Goal: Transaction & Acquisition: Purchase product/service

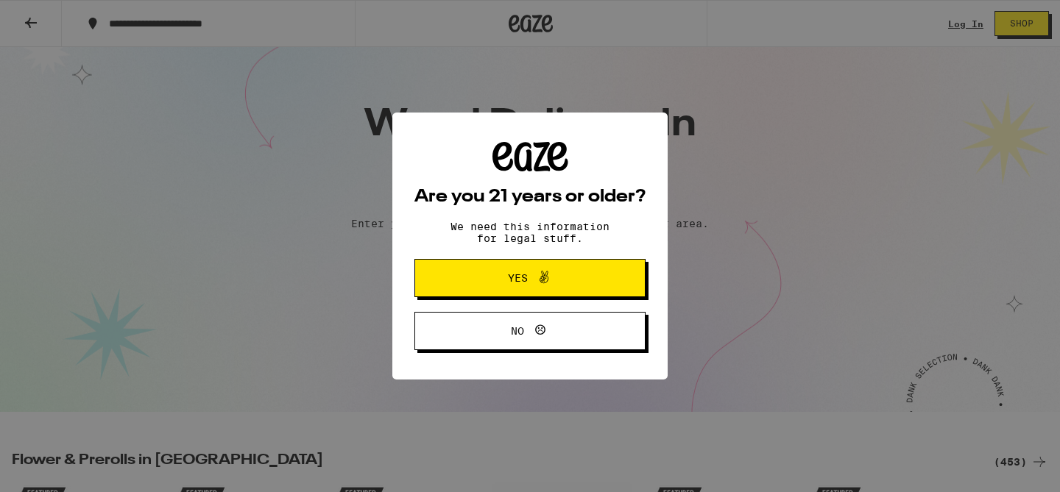
click at [469, 279] on button "Yes" at bounding box center [529, 278] width 231 height 38
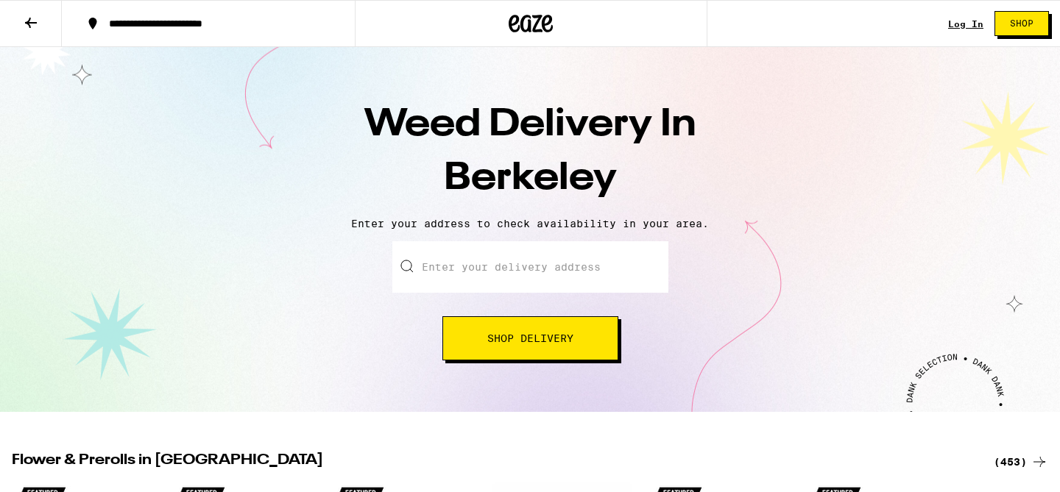
click at [469, 279] on input "Enter your delivery address" at bounding box center [530, 267] width 276 height 52
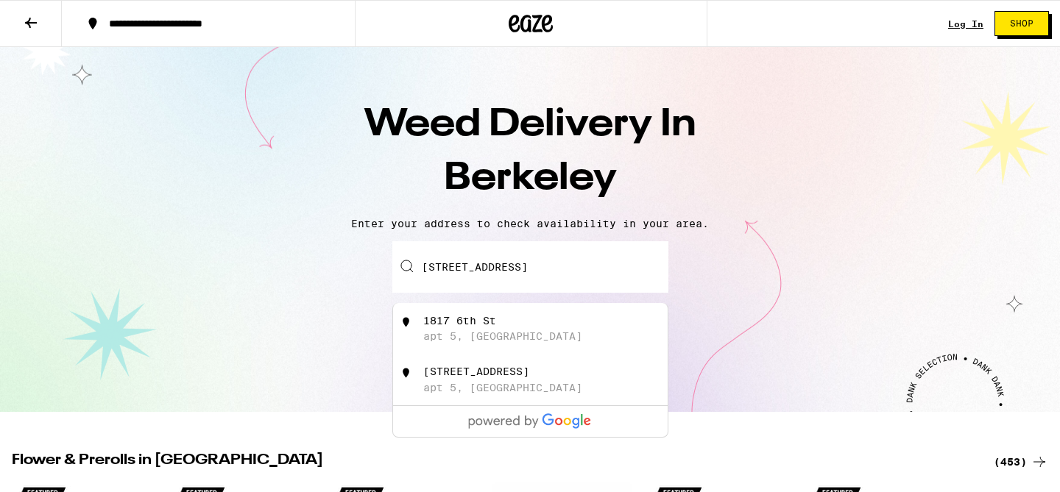
click at [478, 391] on div "apt 5, Berkeley" at bounding box center [502, 388] width 159 height 12
type input "1817 Sixth Street apt 5, Berkeley, CA"
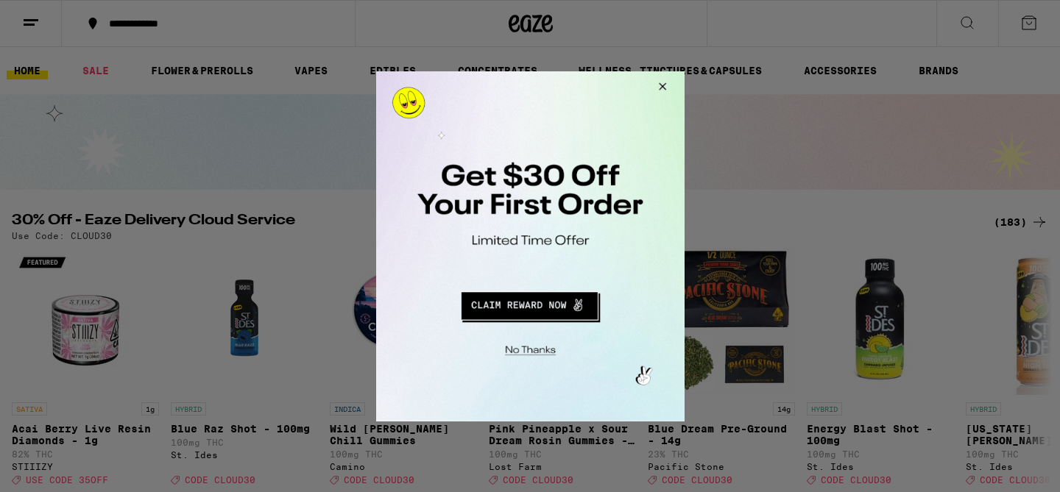
click at [562, 298] on button "Redirect to URL" at bounding box center [528, 303] width 256 height 35
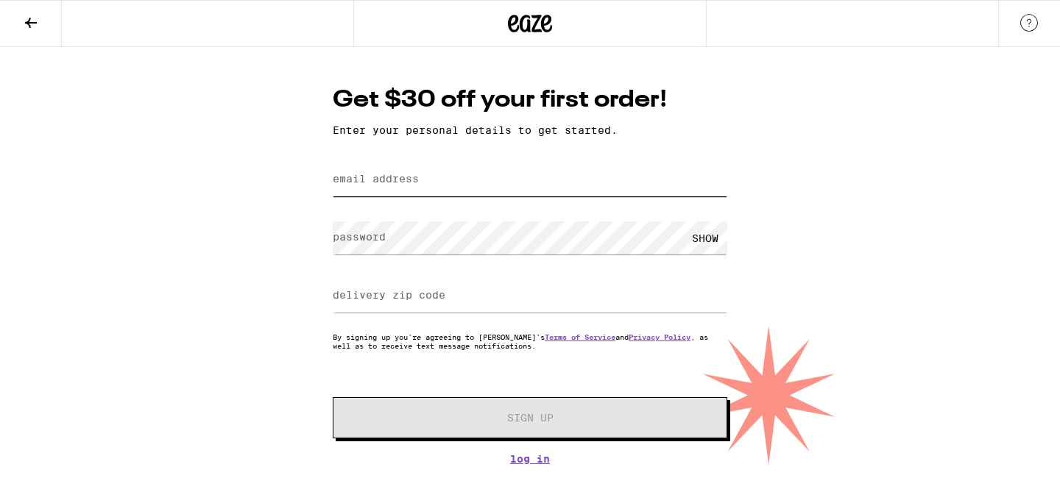
click at [432, 191] on input "email address" at bounding box center [530, 179] width 394 height 33
type input "shannonobrien1218@gmail.com"
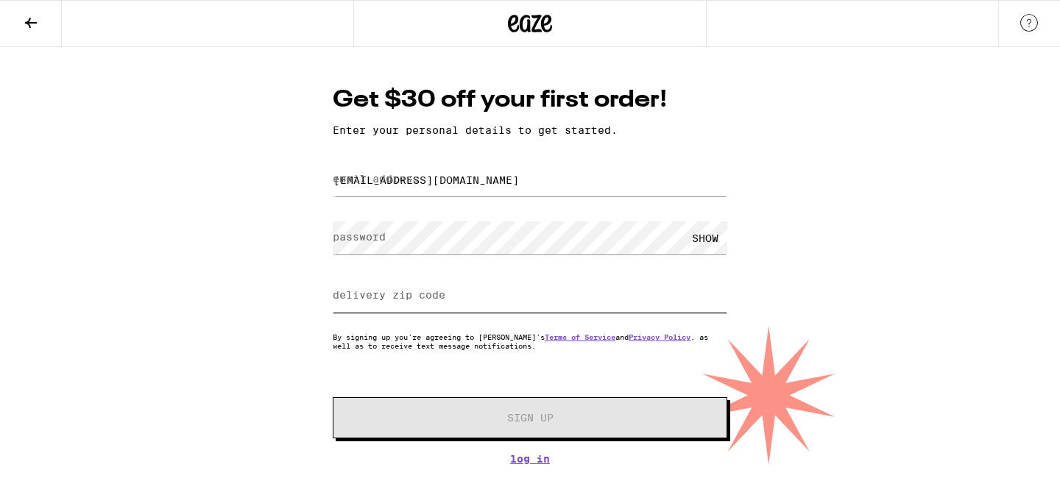
type input "94710"
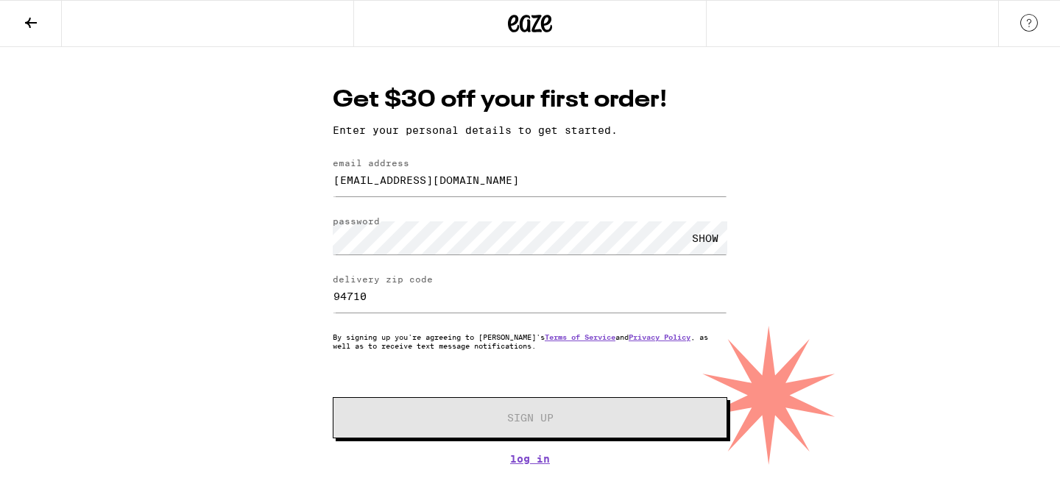
click at [701, 236] on div "SHOW" at bounding box center [705, 238] width 44 height 33
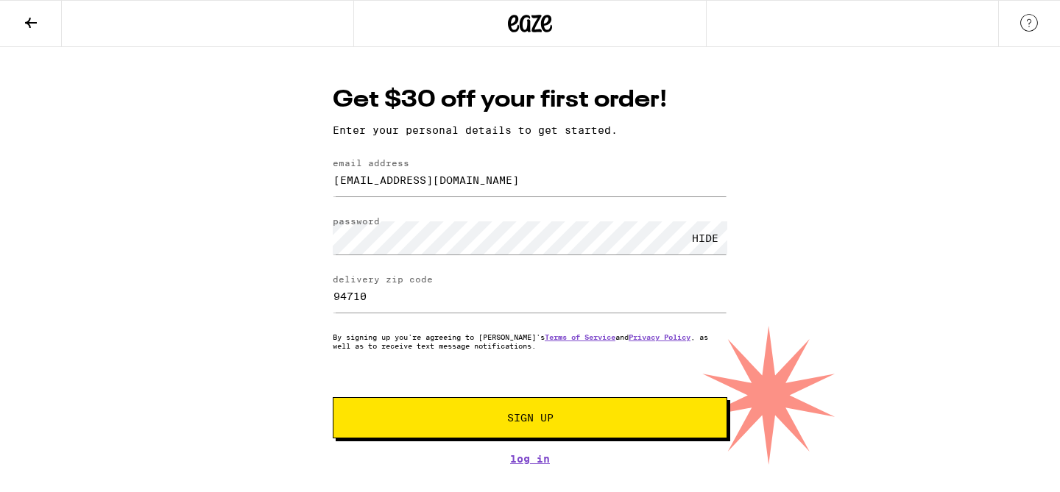
click at [538, 423] on span "Sign Up" at bounding box center [530, 418] width 46 height 10
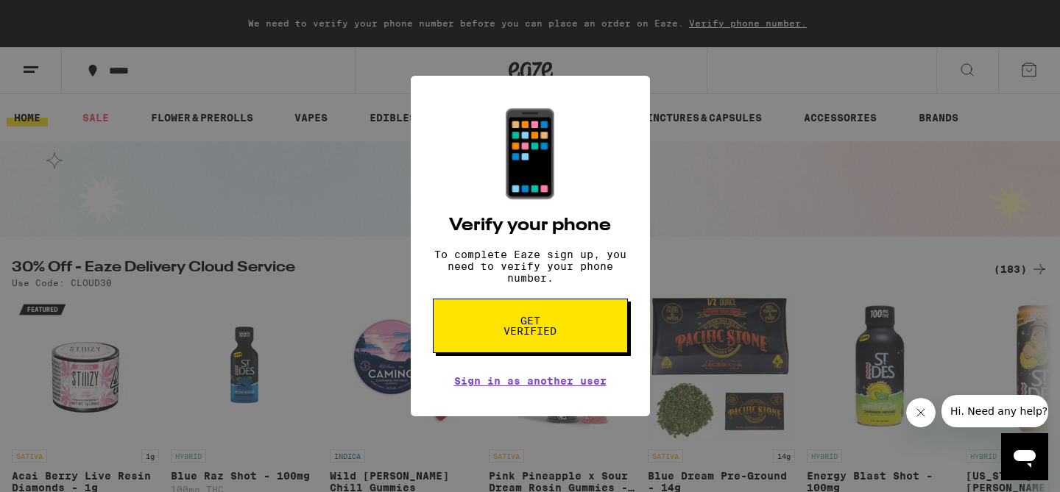
click at [554, 336] on span "Get verified" at bounding box center [530, 326] width 76 height 21
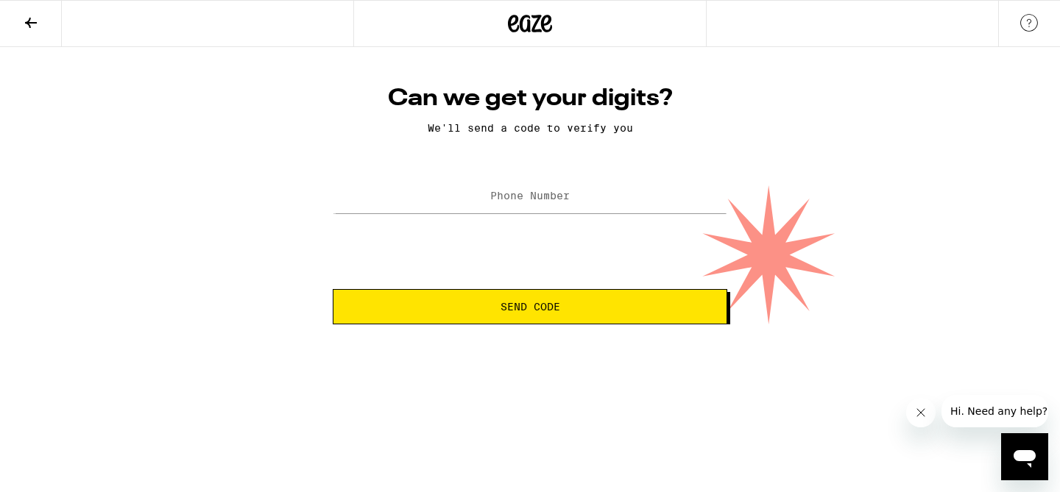
click at [502, 196] on label "Phone Number" at bounding box center [529, 196] width 79 height 12
type input "(440) 829-2106"
click at [473, 310] on span "Send Code" at bounding box center [529, 307] width 369 height 10
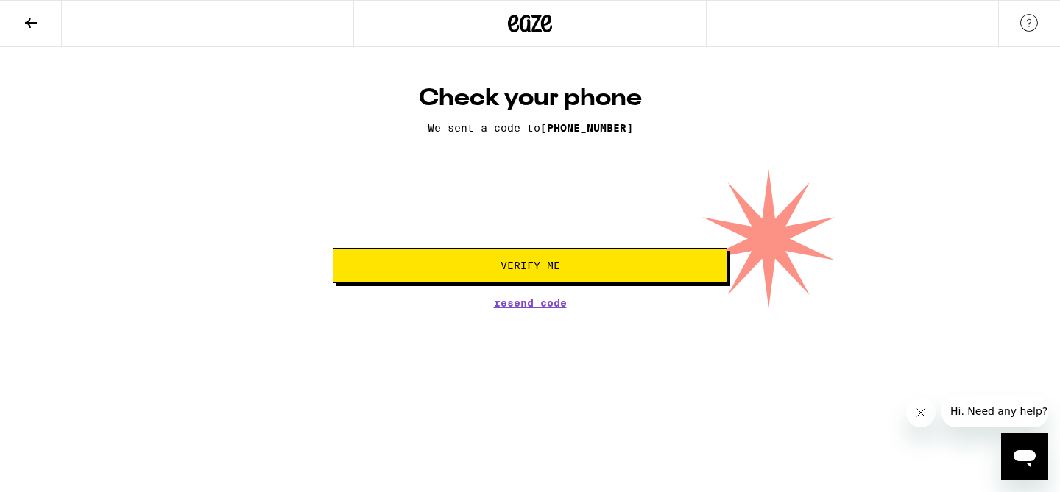
click at [514, 199] on input "tel" at bounding box center [507, 196] width 29 height 43
paste input "0"
type input "0"
type input "500"
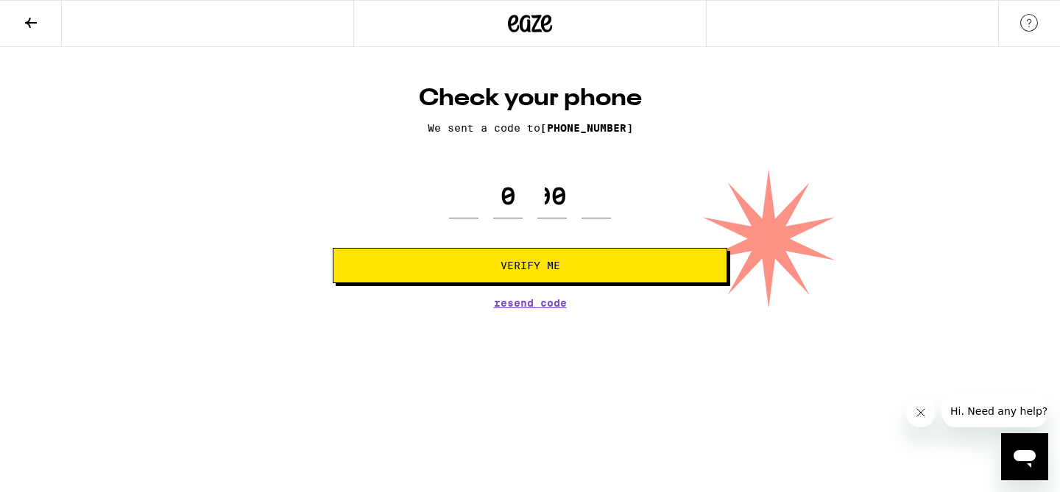
click at [524, 189] on div "0 500" at bounding box center [530, 196] width 162 height 43
click at [491, 195] on div "0 500" at bounding box center [530, 196] width 162 height 43
click at [555, 193] on input "500" at bounding box center [551, 196] width 29 height 43
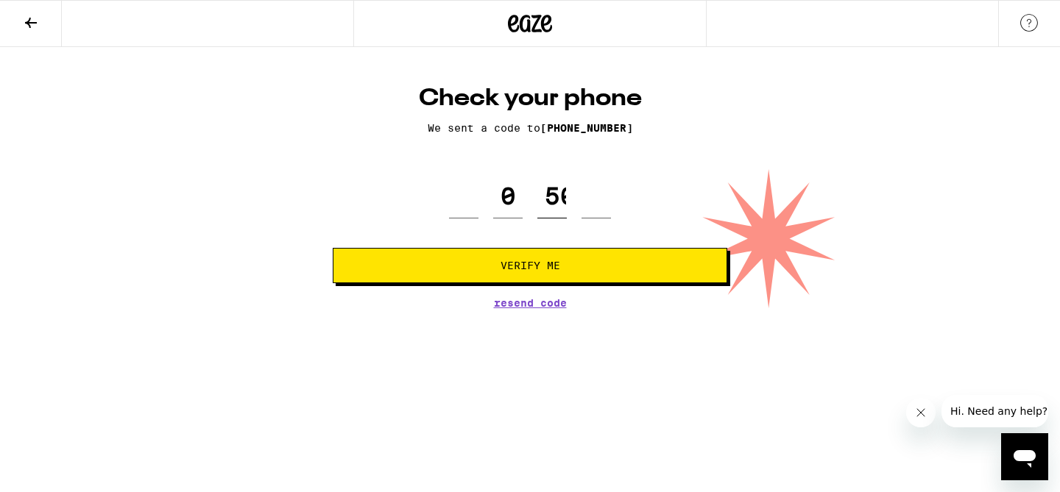
click at [555, 193] on input "500" at bounding box center [551, 196] width 29 height 43
paste input "0"
type input "0"
type input "5"
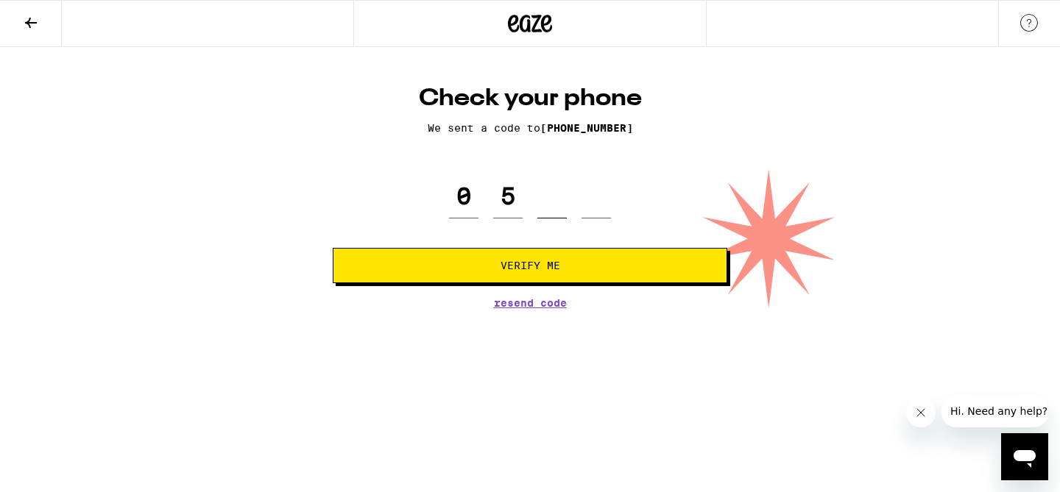
type input "0"
type input "5"
type input "0"
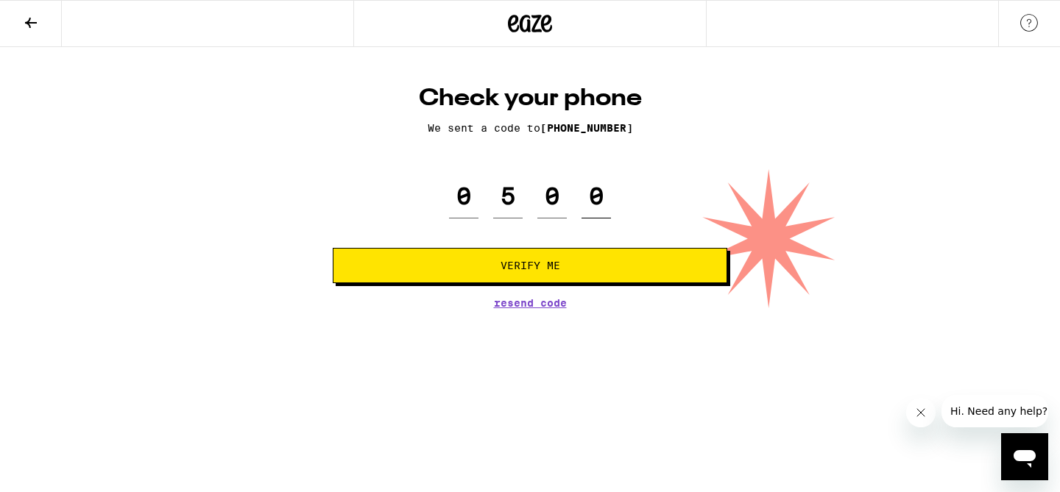
type input "0"
click at [505, 268] on span "Verify Me" at bounding box center [530, 266] width 60 height 10
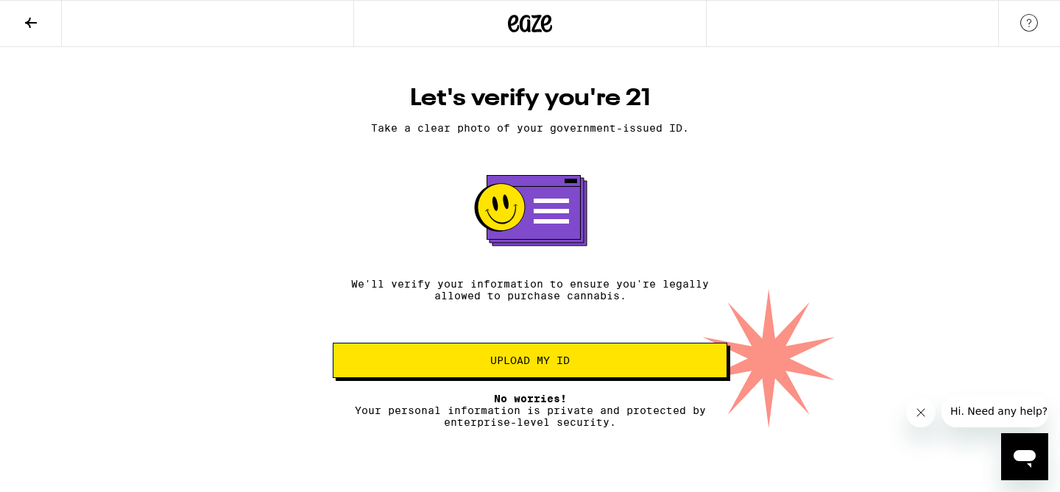
click at [564, 366] on span "Upload my ID" at bounding box center [529, 360] width 79 height 10
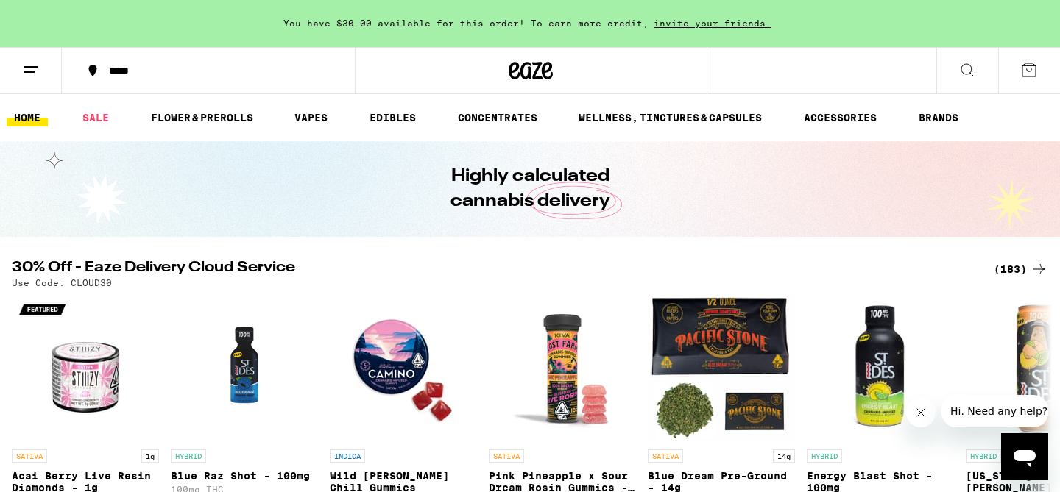
scroll to position [5, 0]
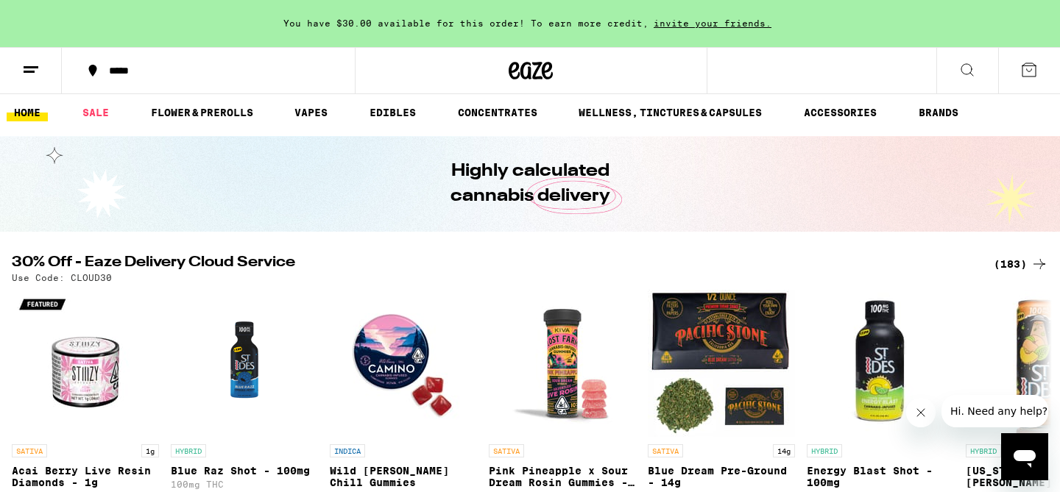
click at [81, 280] on p "Use Code: CLOUD30" at bounding box center [62, 278] width 100 height 10
copy p "CLOUD30"
click at [386, 116] on link "EDIBLES" at bounding box center [392, 113] width 61 height 18
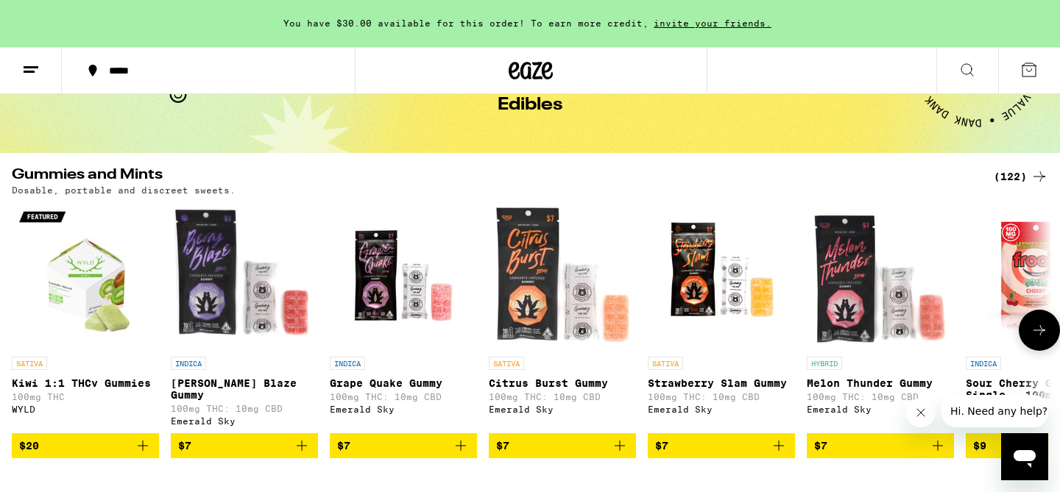
scroll to position [87, 0]
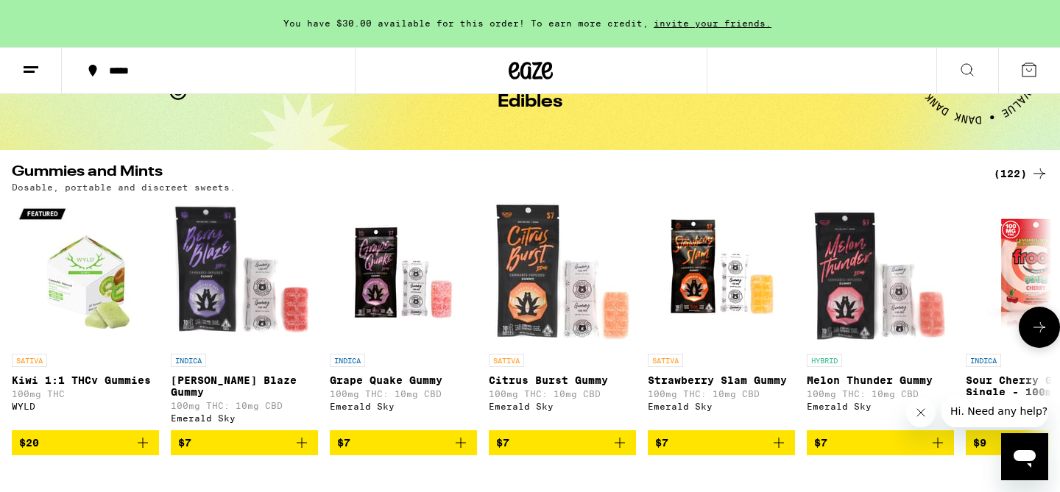
click at [1043, 334] on icon at bounding box center [1039, 328] width 18 height 18
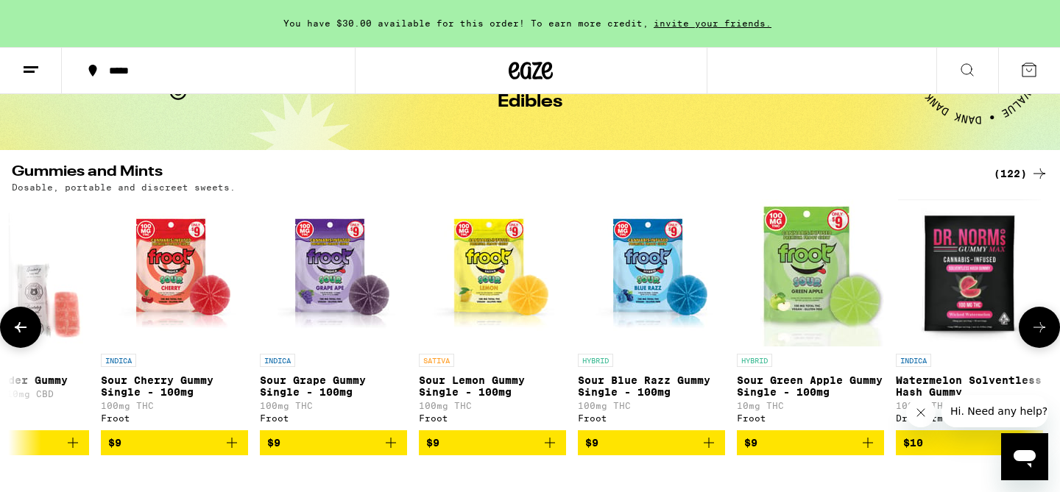
scroll to position [0, 876]
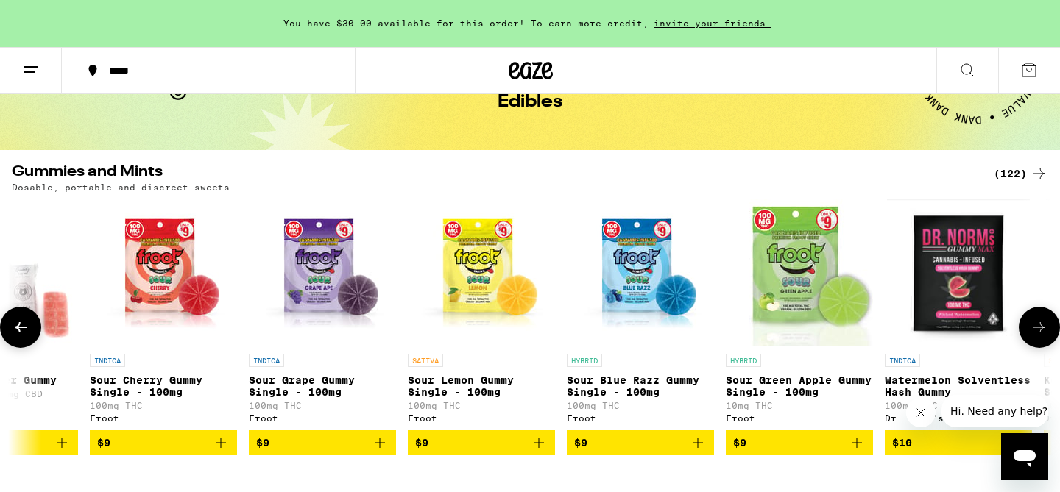
click at [1043, 334] on icon at bounding box center [1039, 328] width 18 height 18
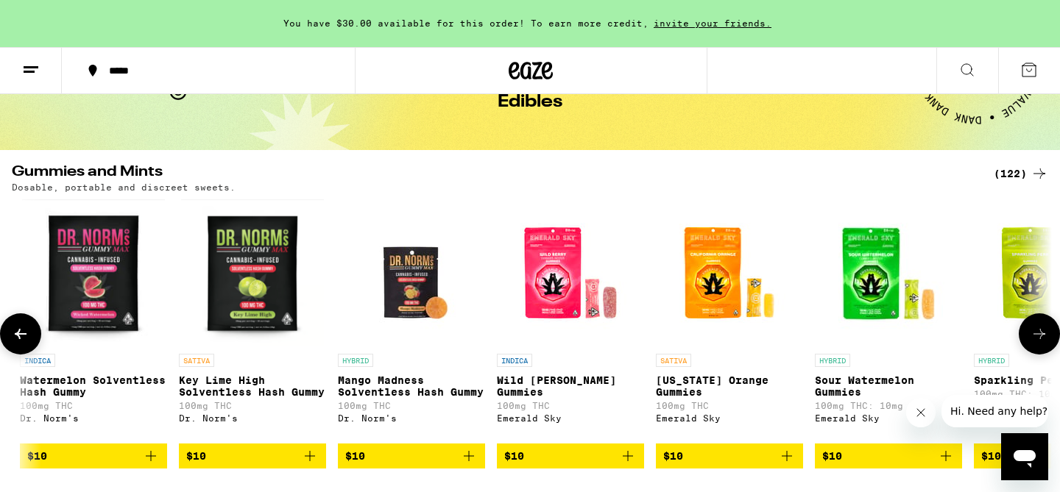
scroll to position [0, 1752]
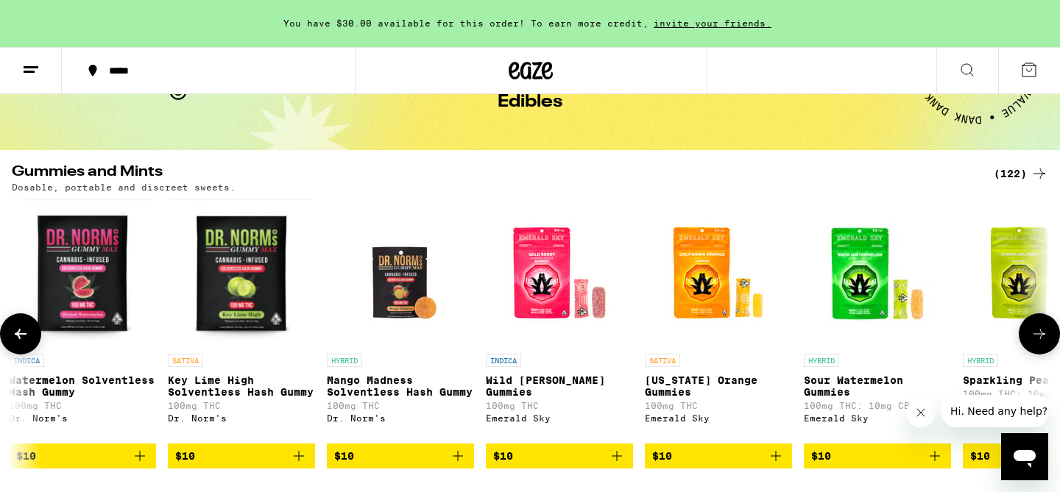
click at [1041, 334] on icon at bounding box center [1039, 334] width 18 height 18
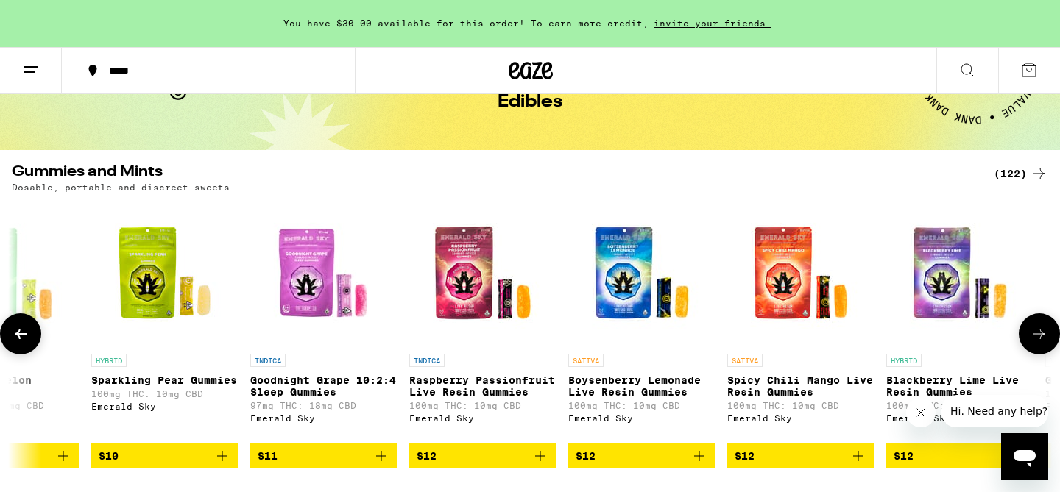
scroll to position [0, 2627]
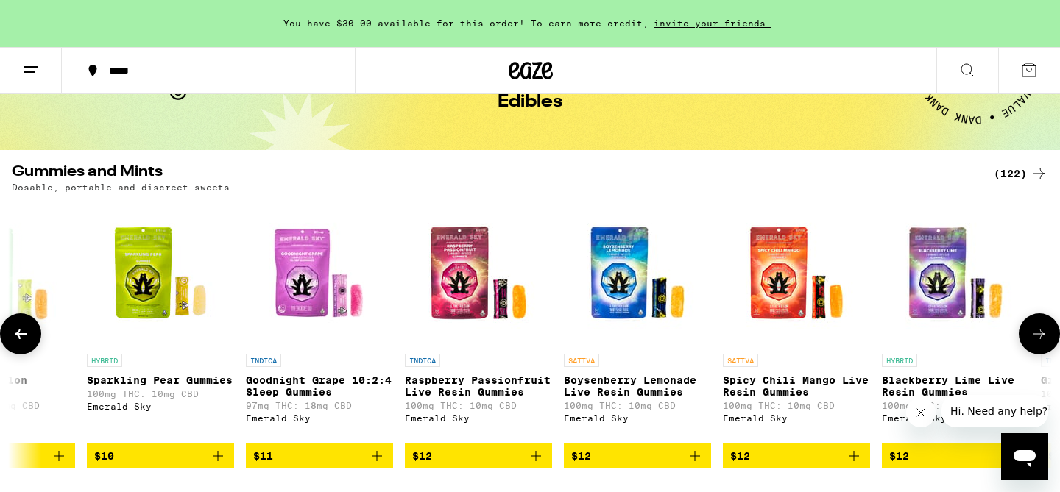
click at [1041, 334] on icon at bounding box center [1039, 334] width 18 height 18
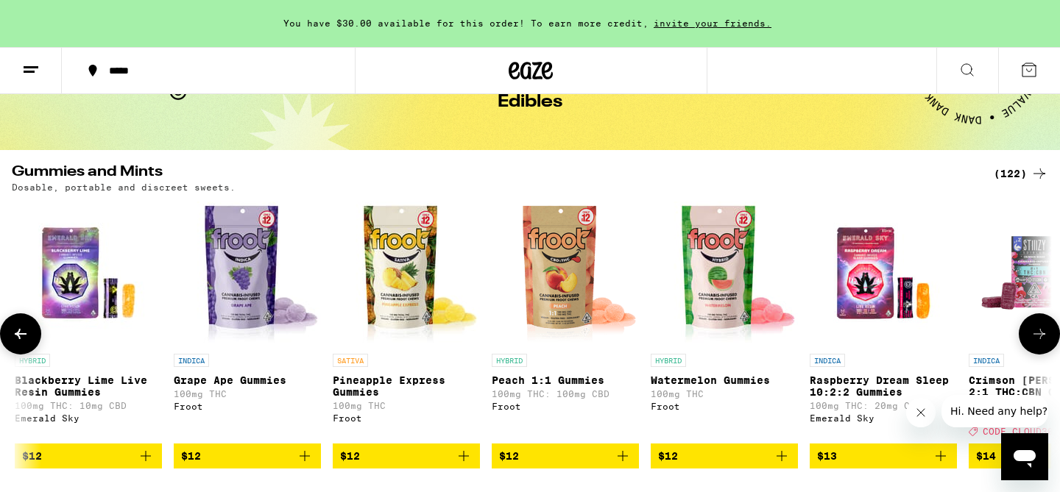
scroll to position [0, 3503]
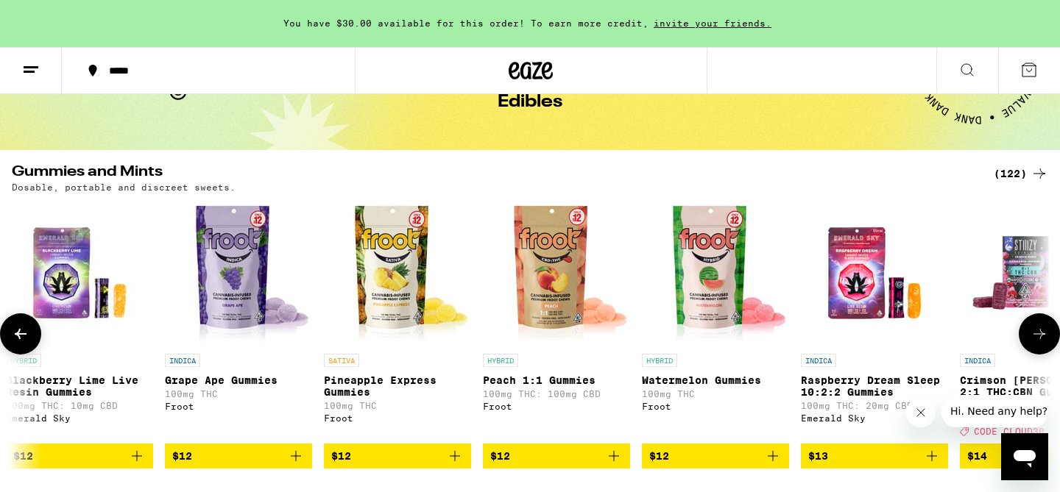
click at [1041, 334] on icon at bounding box center [1039, 334] width 18 height 18
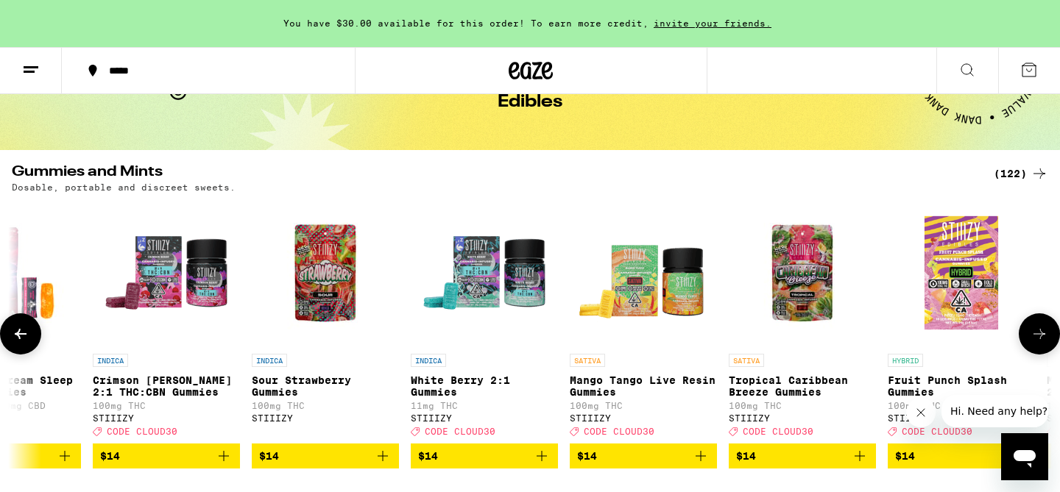
scroll to position [0, 4379]
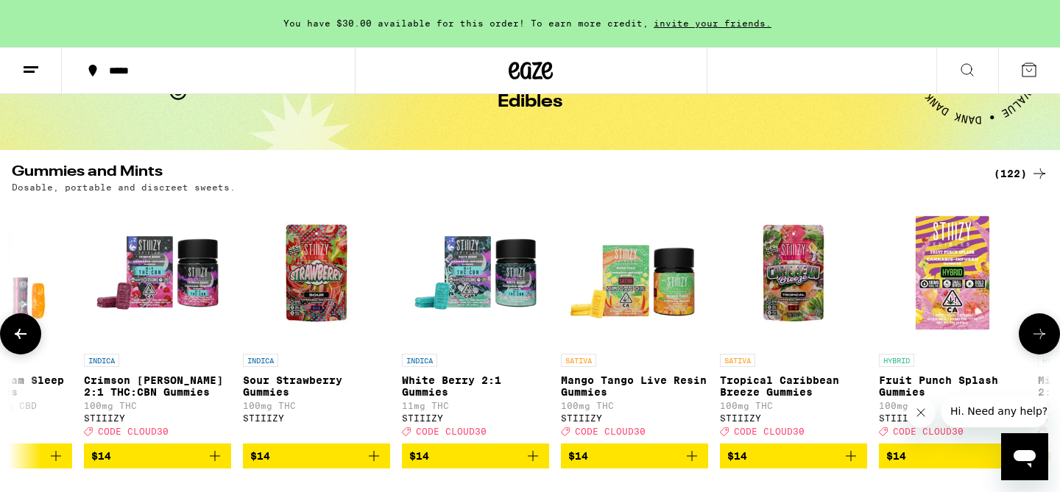
click at [1041, 334] on icon at bounding box center [1039, 334] width 18 height 18
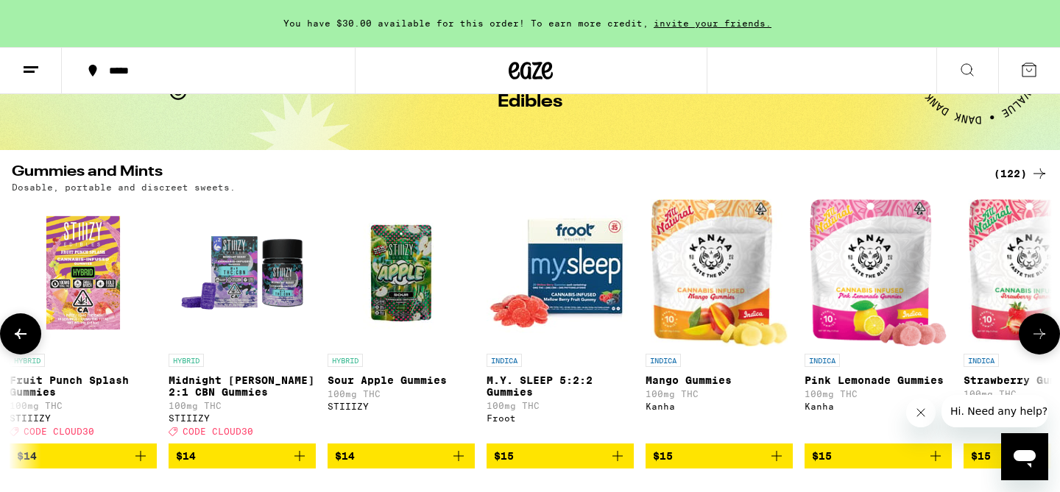
scroll to position [0, 5255]
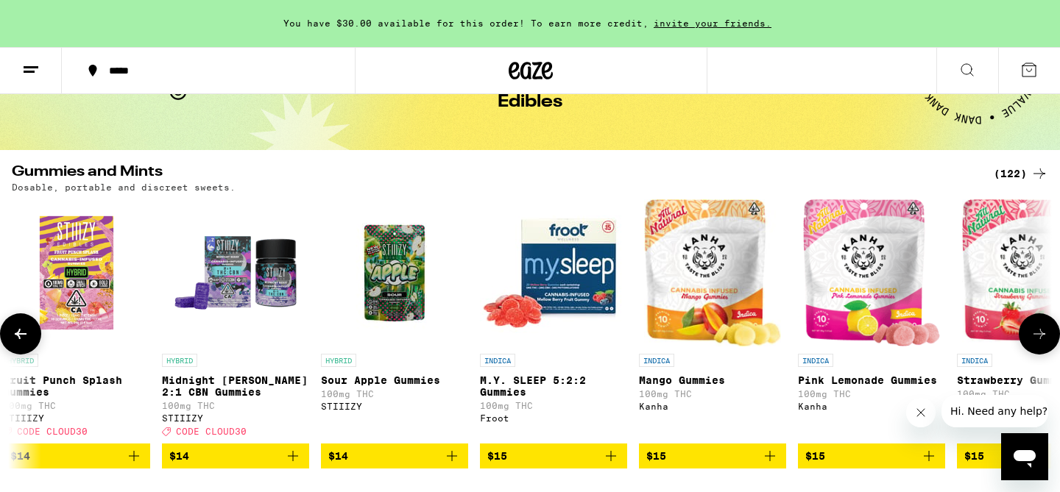
click at [1041, 334] on icon at bounding box center [1039, 334] width 18 height 18
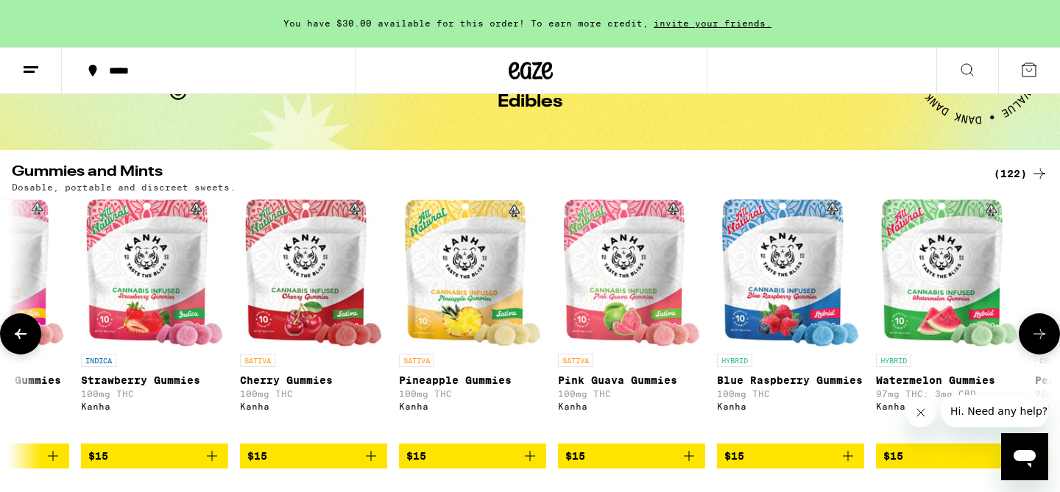
click at [1041, 334] on icon at bounding box center [1039, 334] width 18 height 18
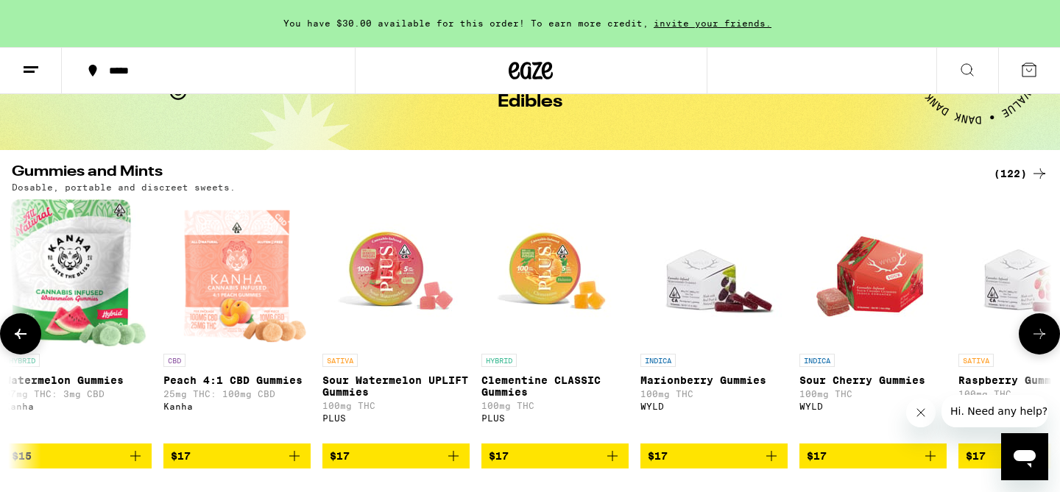
scroll to position [0, 7006]
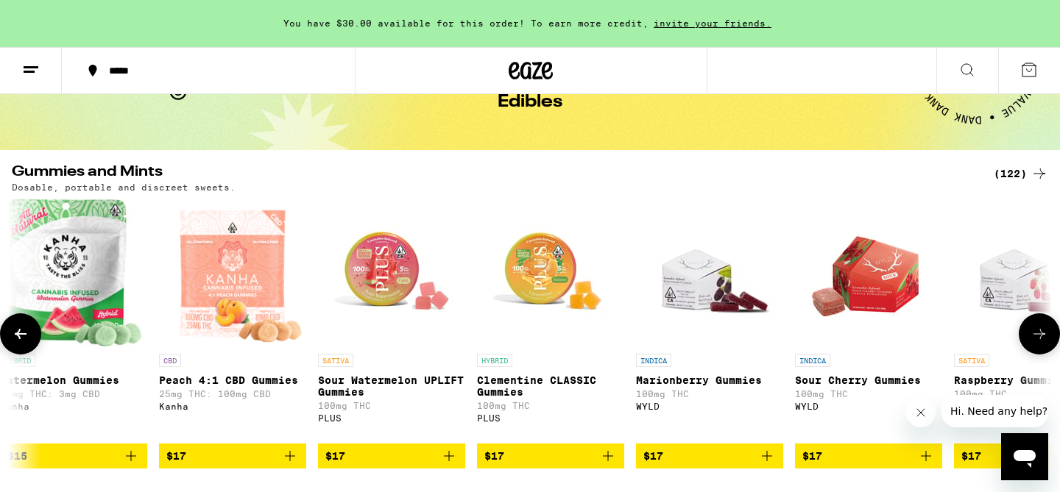
click at [1041, 334] on icon at bounding box center [1039, 334] width 18 height 18
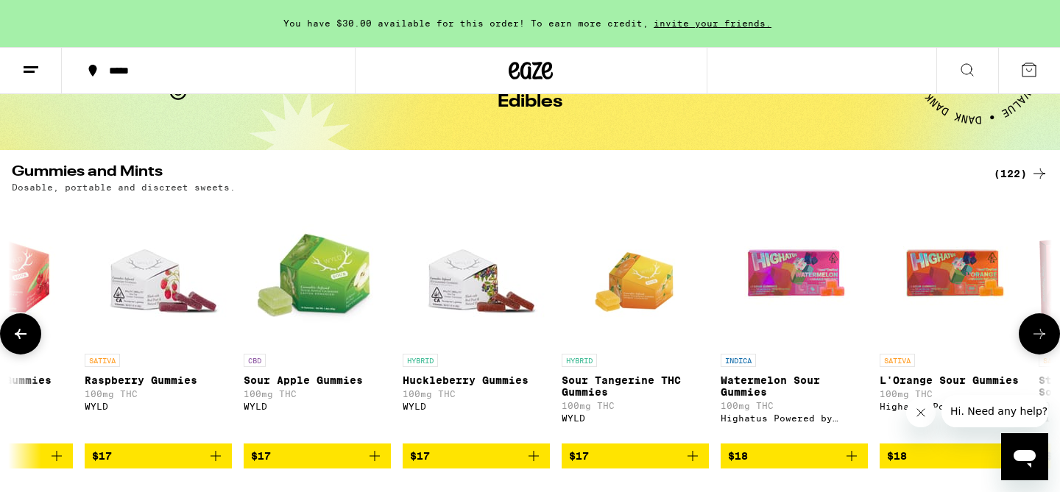
scroll to position [0, 7882]
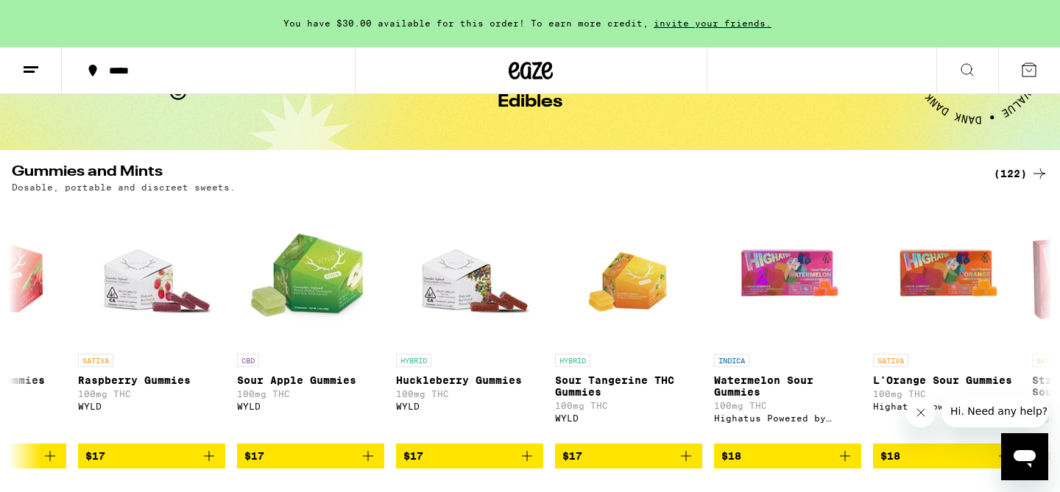
click at [1027, 174] on div "(122)" at bounding box center [1021, 174] width 54 height 18
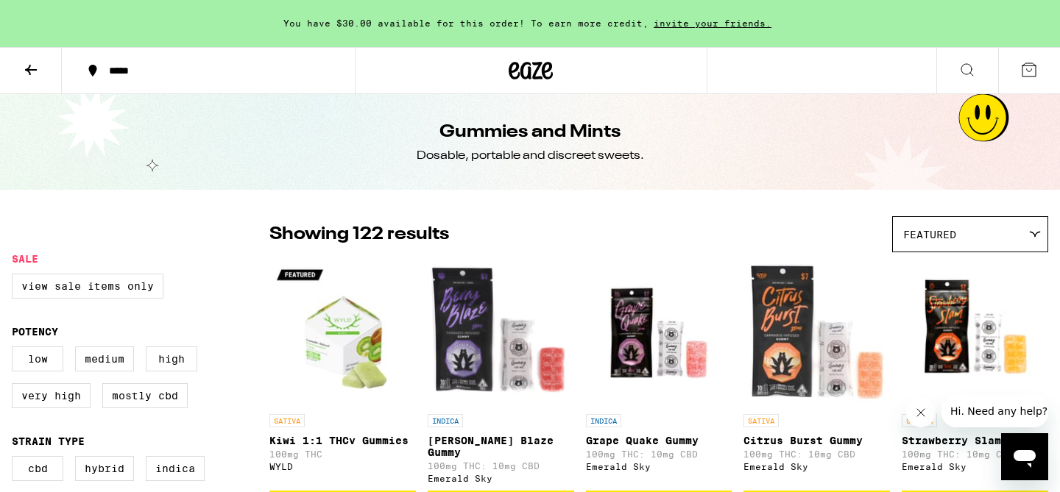
click at [994, 223] on div "Featured" at bounding box center [970, 234] width 155 height 35
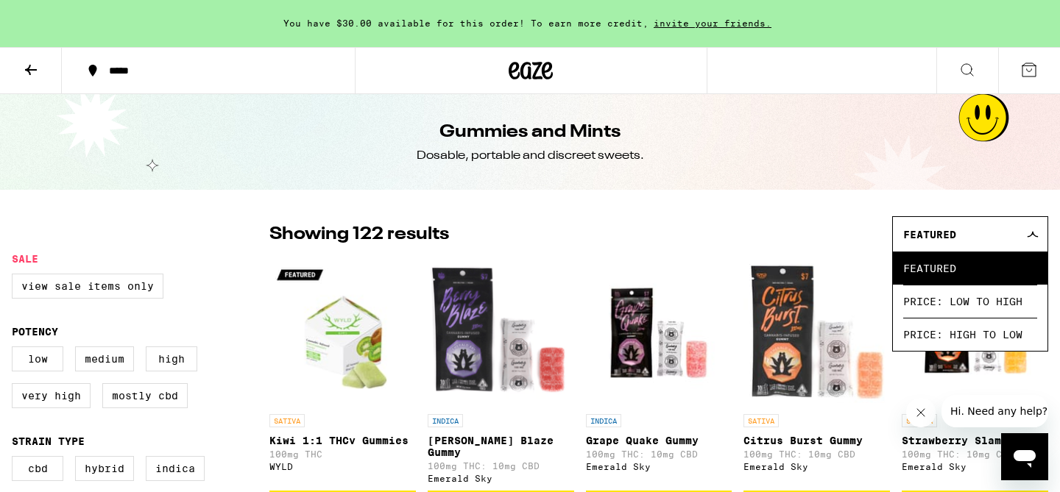
click at [769, 222] on div "Showing 122 results Featured Featured Price: Low to High Price: High to Low" at bounding box center [658, 234] width 779 height 36
click at [1030, 230] on div "Featured" at bounding box center [970, 234] width 155 height 35
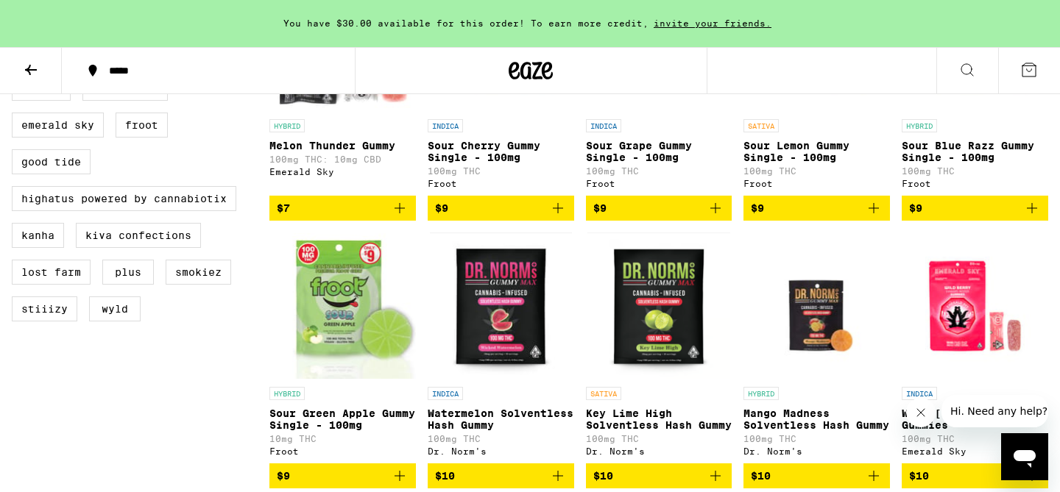
scroll to position [564, 0]
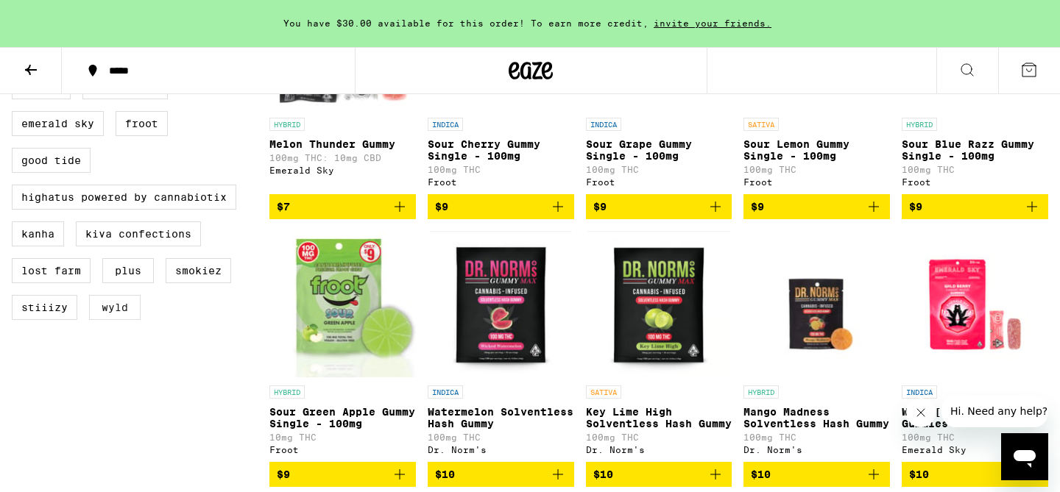
click at [121, 320] on label "WYLD" at bounding box center [115, 307] width 52 height 25
click at [15, 77] on input "WYLD" at bounding box center [15, 77] width 1 height 1
checkbox input "true"
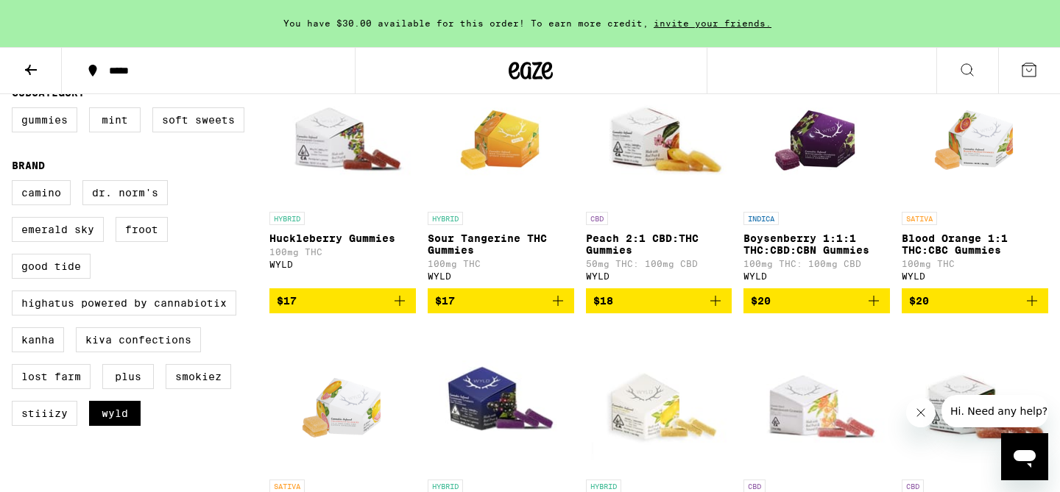
scroll to position [458, 0]
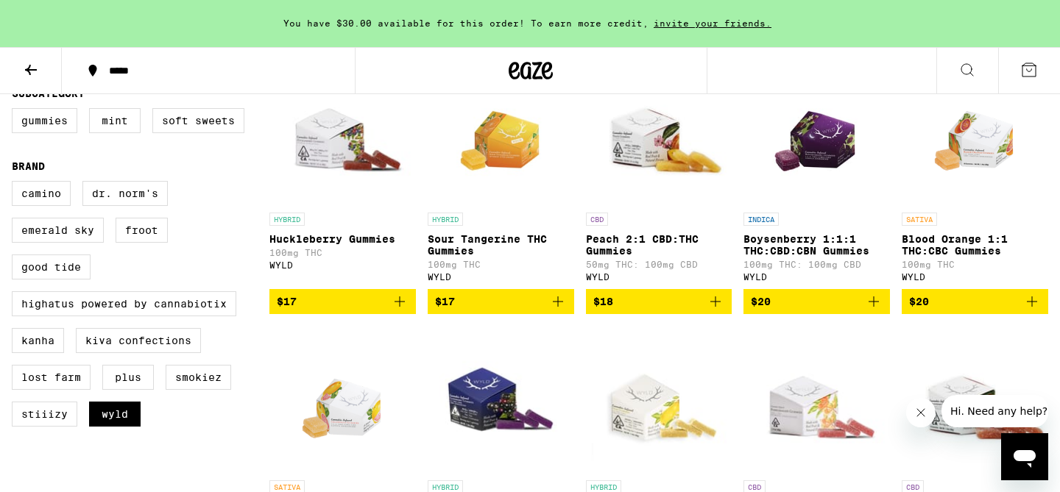
click at [977, 158] on img "Open page for Blood Orange 1:1 THC:CBC Gummies from WYLD" at bounding box center [974, 131] width 105 height 147
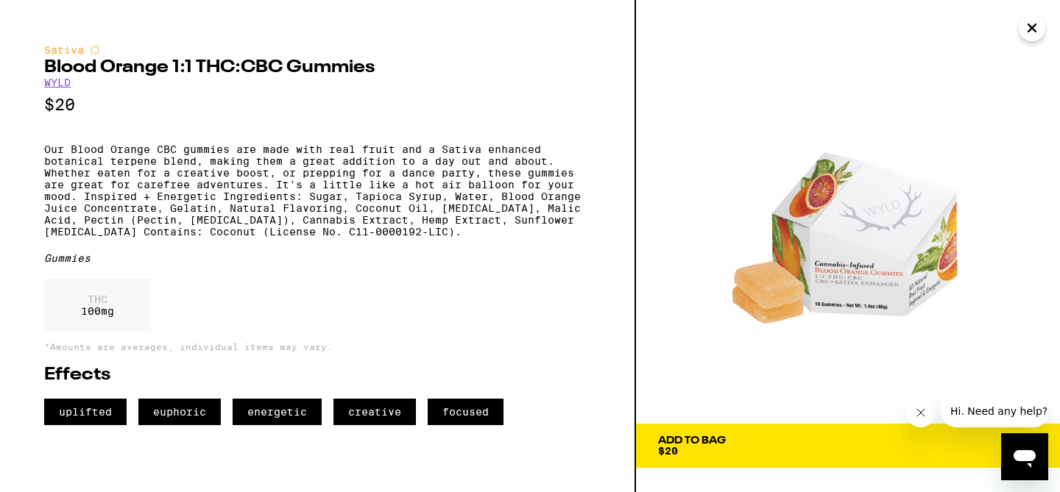
click at [864, 439] on span "Add To Bag $20" at bounding box center [848, 446] width 380 height 21
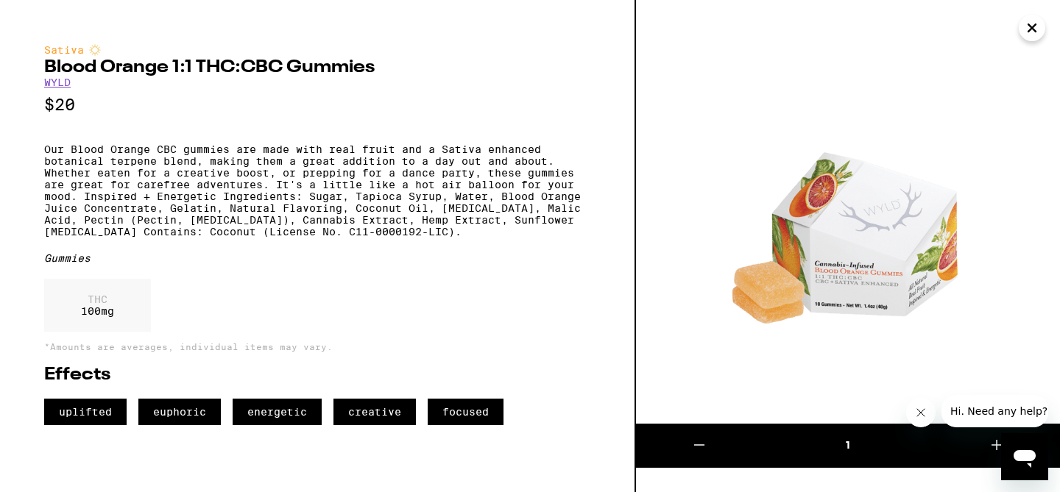
click at [1036, 30] on icon "Close" at bounding box center [1032, 28] width 18 height 22
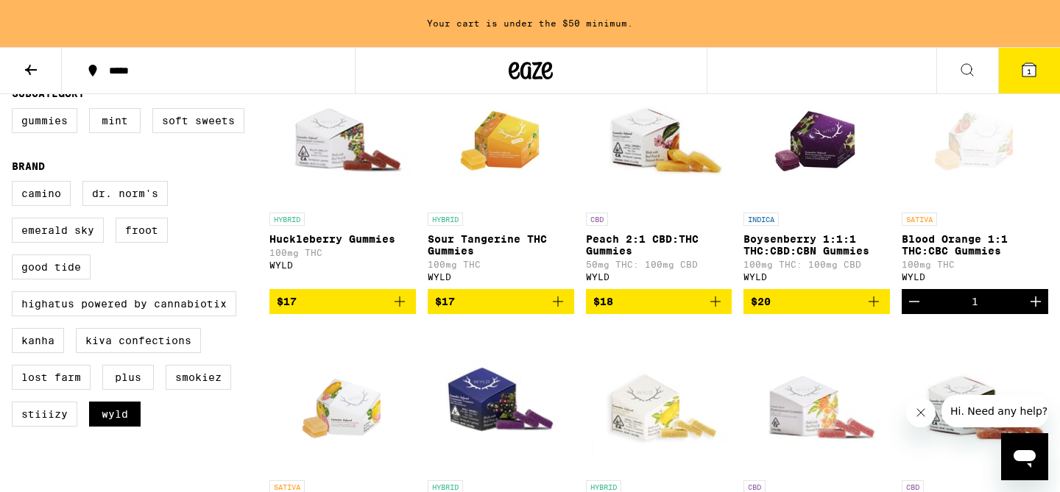
click at [1015, 68] on button "1" at bounding box center [1029, 71] width 62 height 46
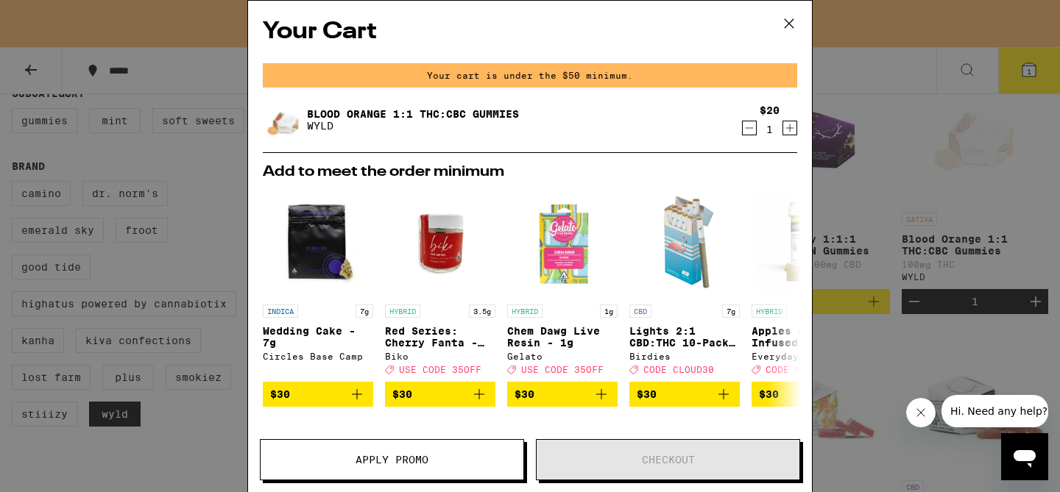
click at [793, 26] on icon at bounding box center [789, 24] width 22 height 22
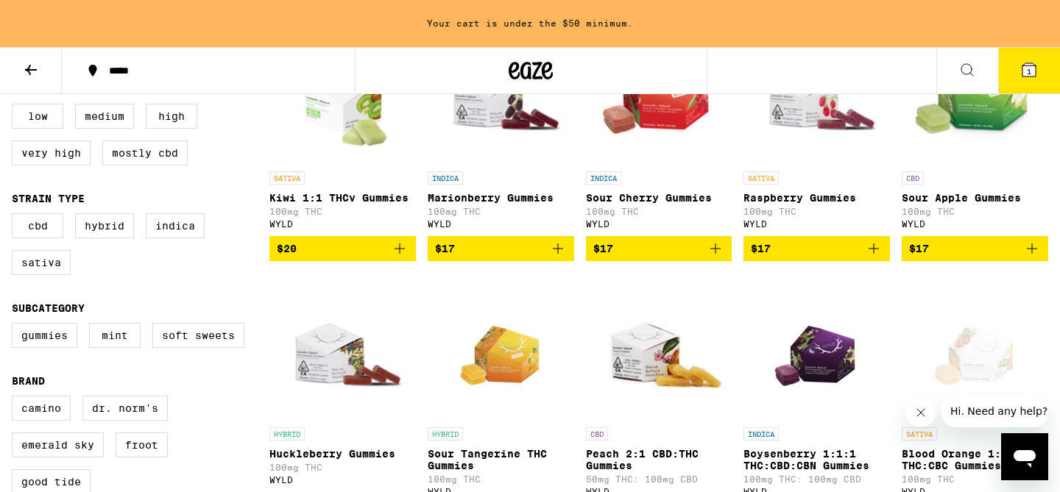
scroll to position [244, 0]
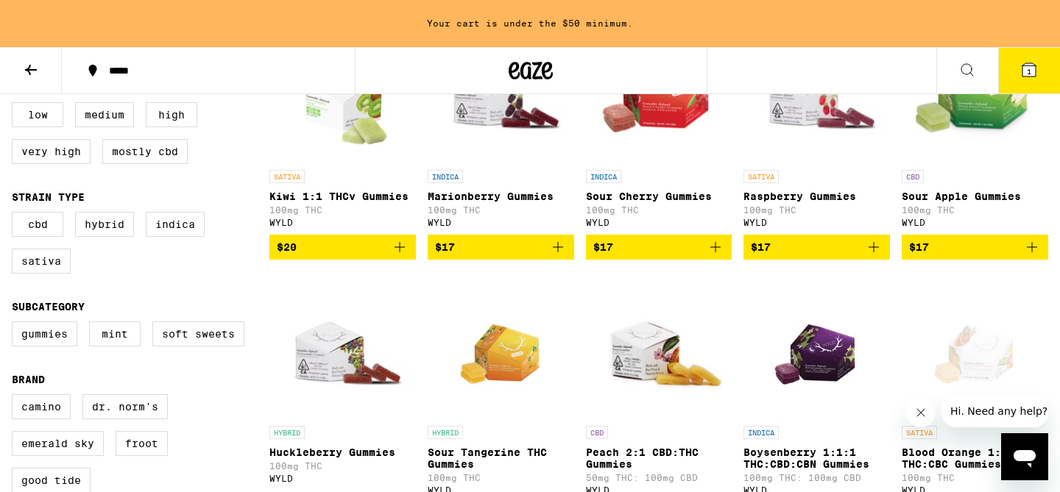
click at [875, 252] on icon "Add to bag" at bounding box center [873, 247] width 10 height 10
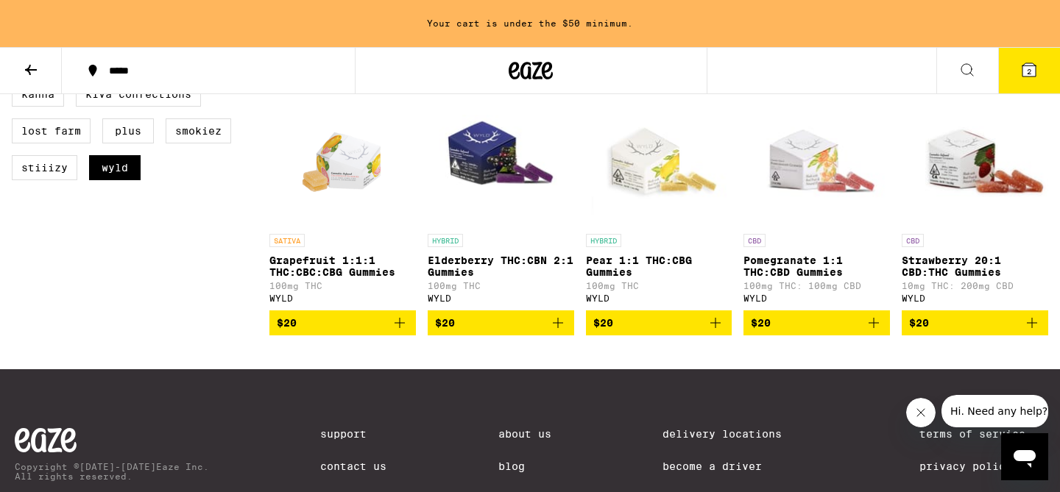
scroll to position [705, 0]
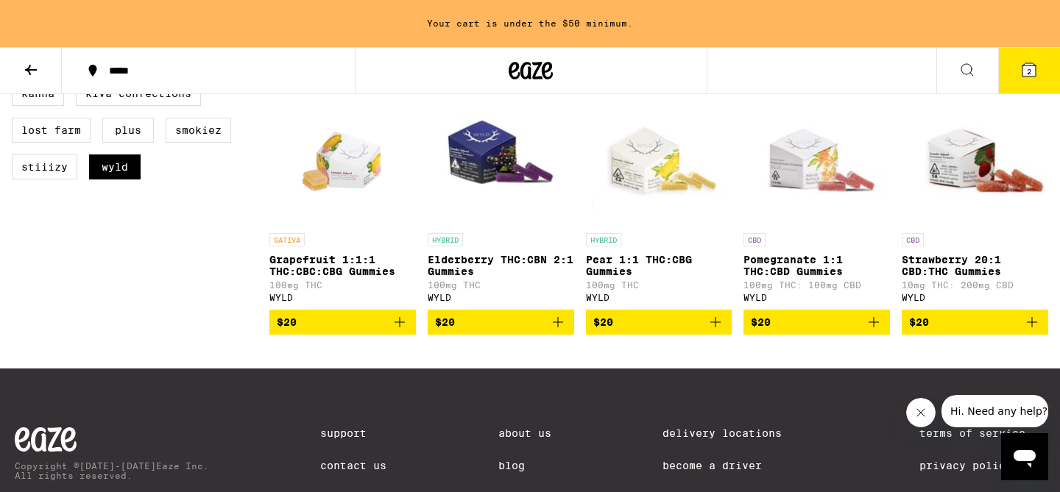
click at [401, 331] on icon "Add to bag" at bounding box center [400, 323] width 18 height 18
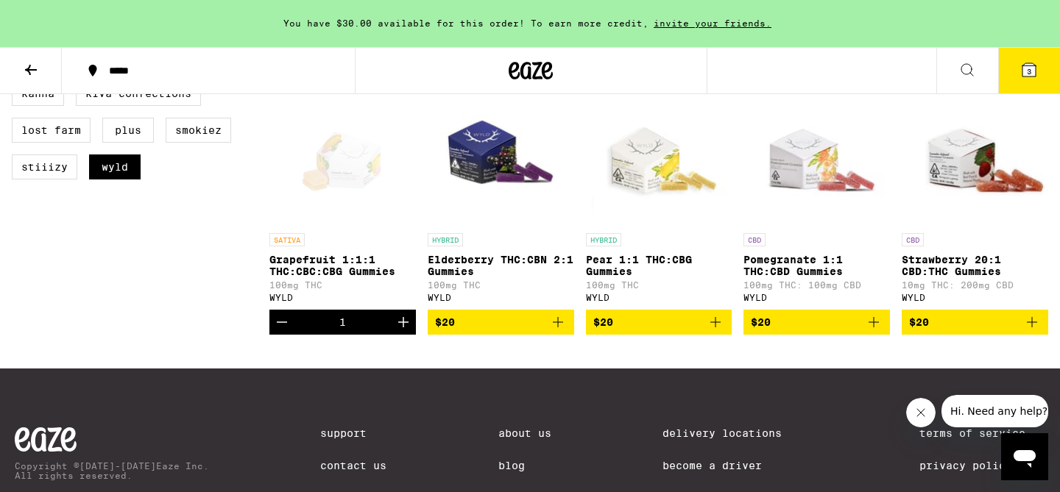
click at [1030, 76] on icon at bounding box center [1028, 69] width 13 height 13
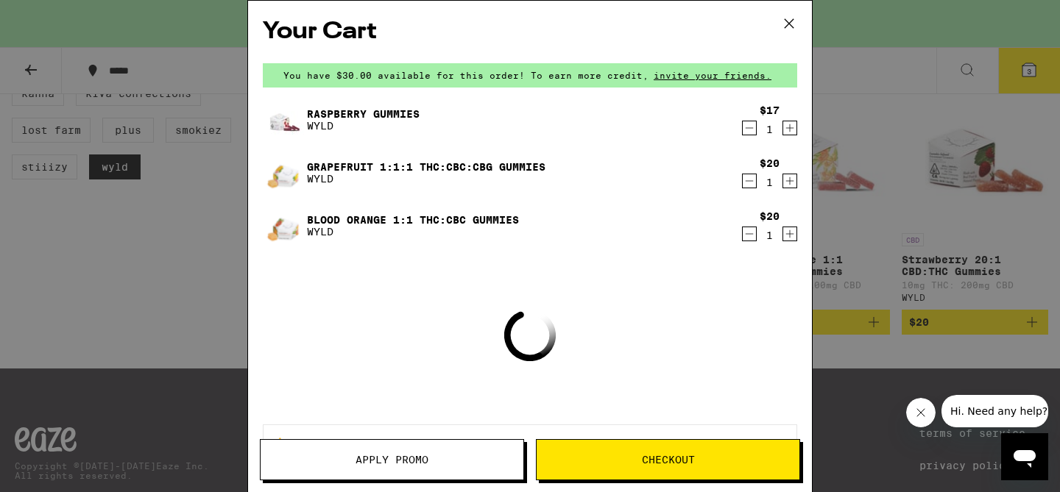
click at [750, 234] on icon "Decrement" at bounding box center [750, 234] width 8 height 0
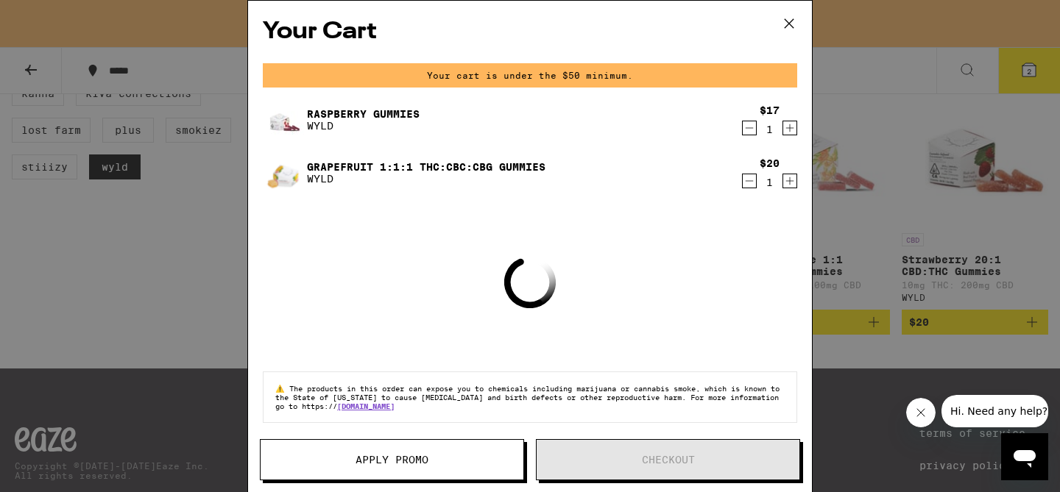
click at [793, 129] on icon "Increment" at bounding box center [790, 128] width 8 height 8
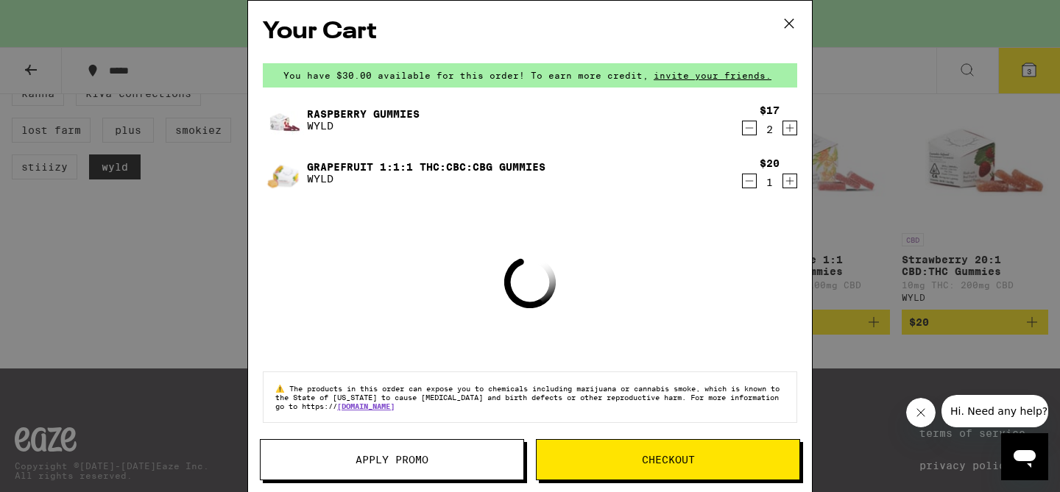
click at [603, 467] on button "Checkout" at bounding box center [668, 459] width 264 height 41
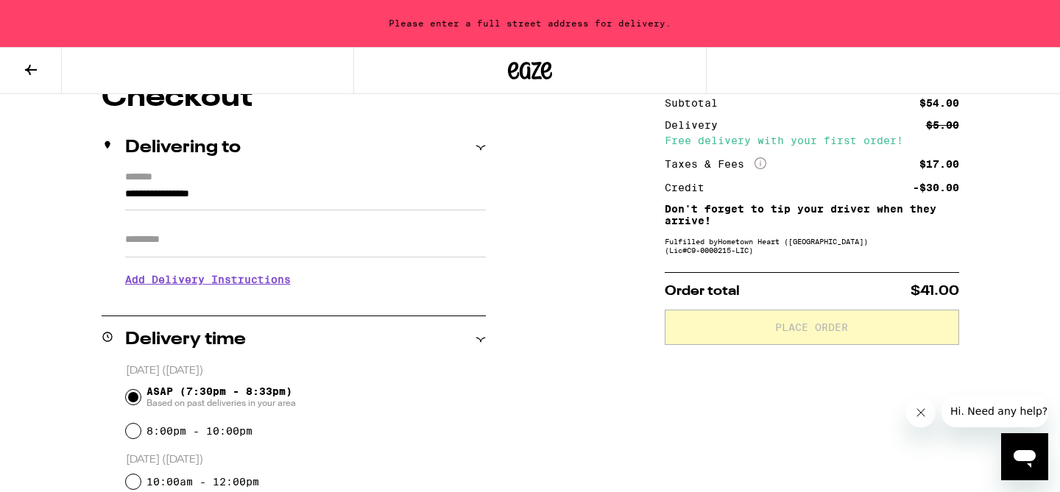
scroll to position [143, 0]
click at [234, 191] on input "**********" at bounding box center [305, 197] width 361 height 25
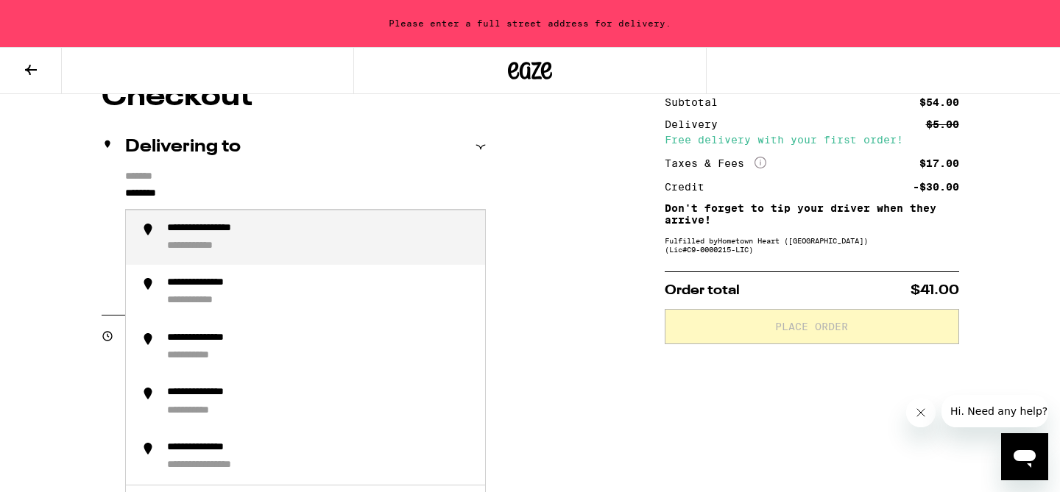
click at [280, 235] on div "**********" at bounding box center [320, 238] width 306 height 32
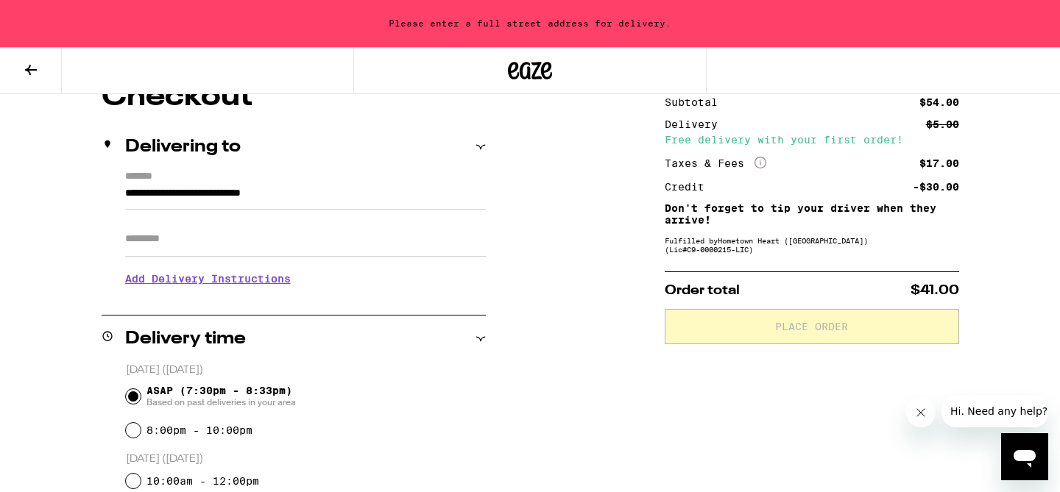
type input "**********"
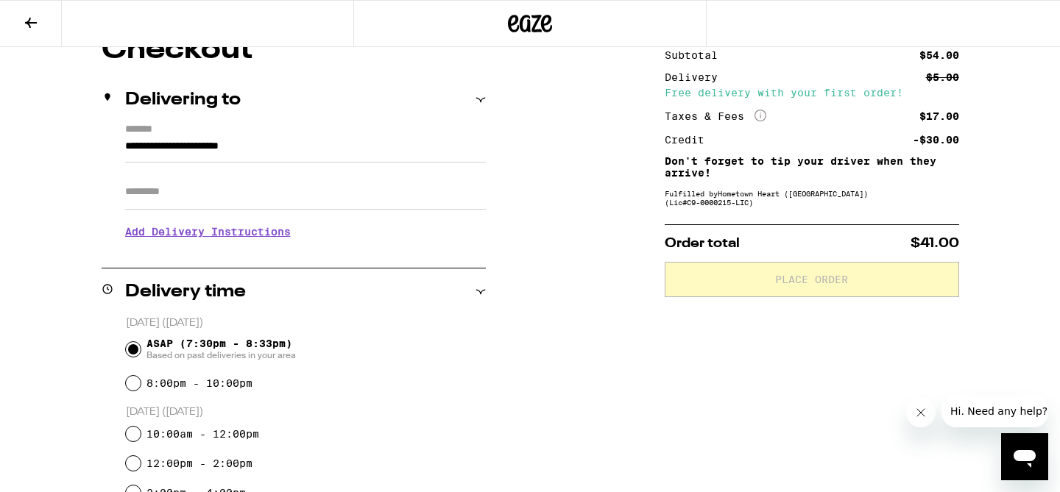
scroll to position [96, 0]
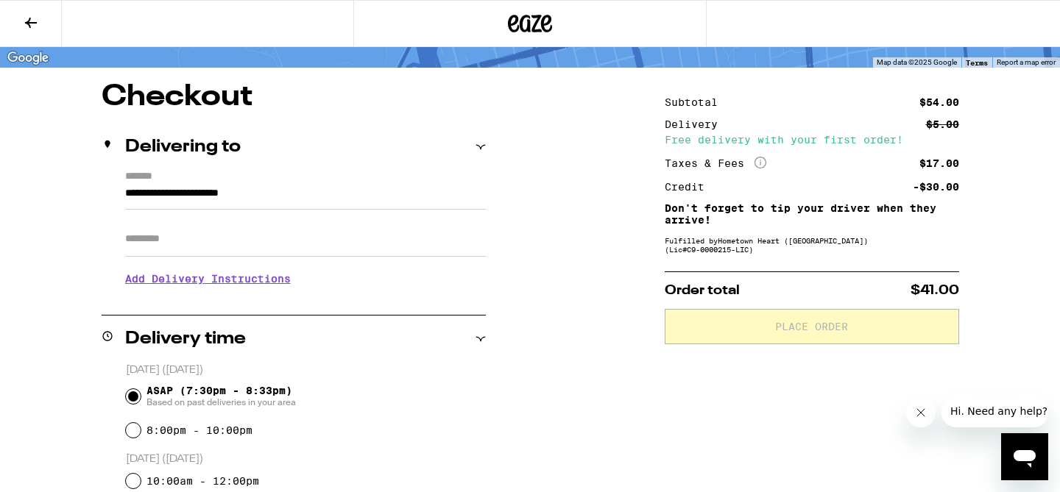
click at [239, 244] on input "Apt/Suite" at bounding box center [305, 239] width 361 height 35
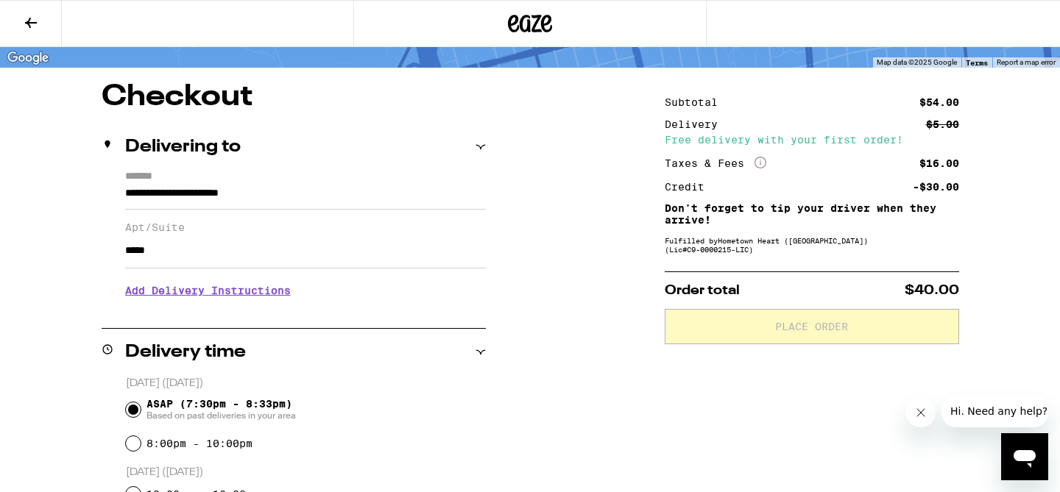
type input "*****"
click at [277, 299] on h3 "Add Delivery Instructions" at bounding box center [305, 291] width 361 height 34
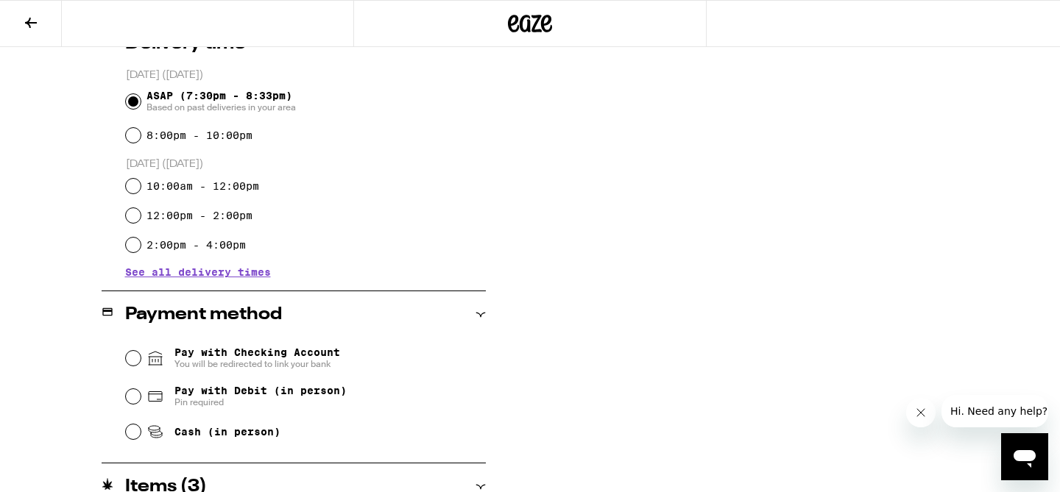
scroll to position [640, 0]
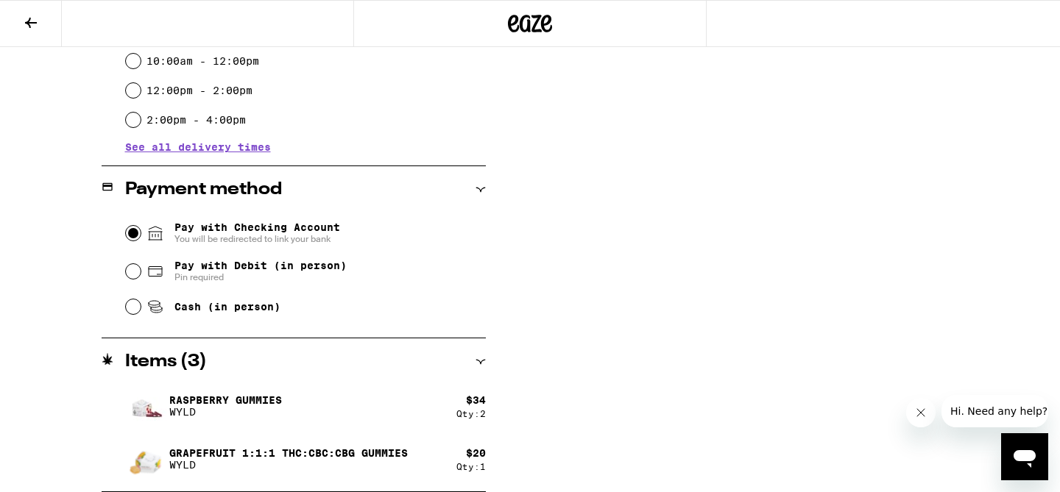
click at [130, 233] on input "Pay with Checking Account You will be redirected to link your bank" at bounding box center [133, 233] width 15 height 15
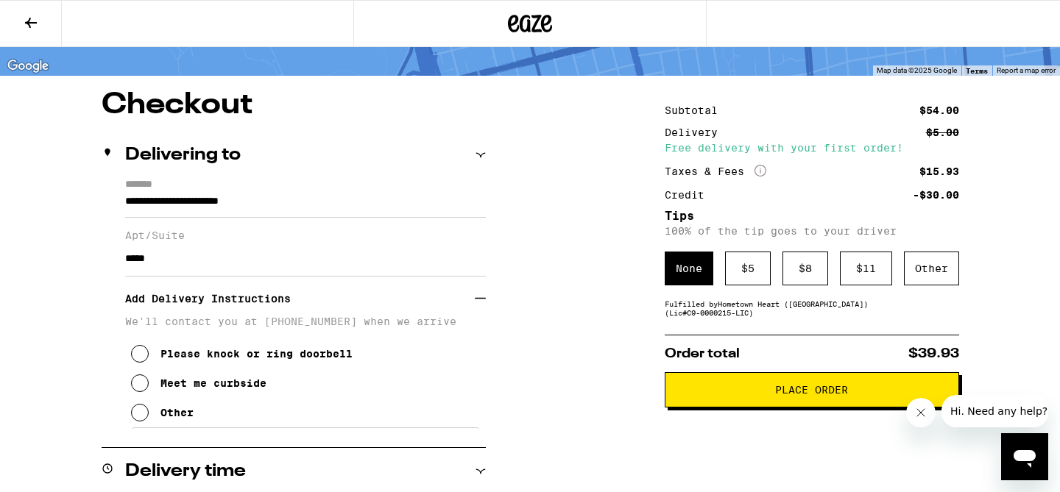
scroll to position [85, 0]
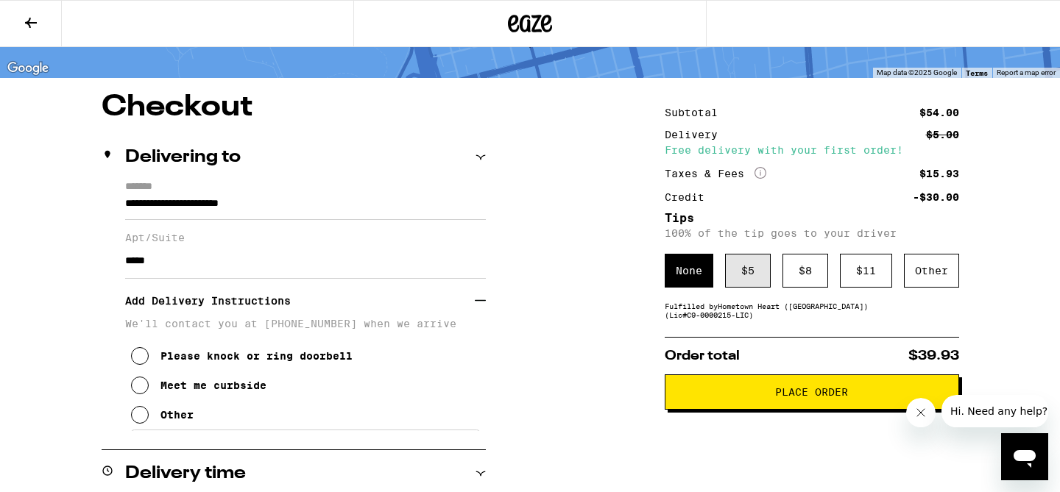
click at [751, 276] on div "$ 5" at bounding box center [748, 271] width 46 height 34
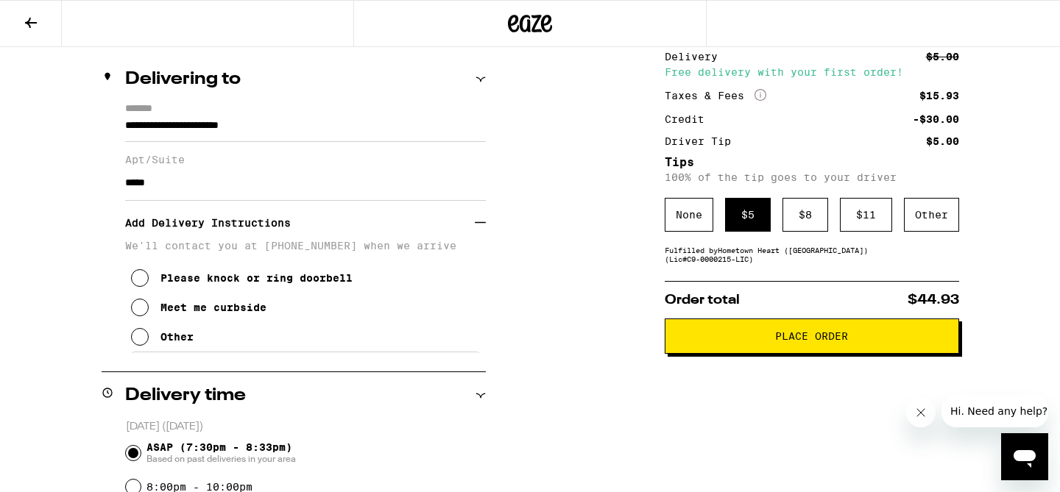
scroll to position [189, 0]
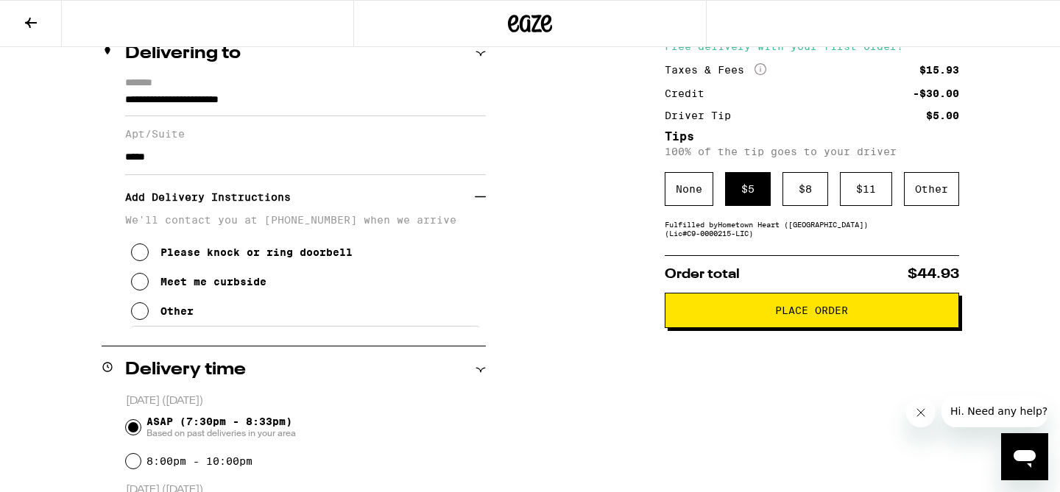
click at [705, 310] on span "Place Order" at bounding box center [811, 310] width 269 height 10
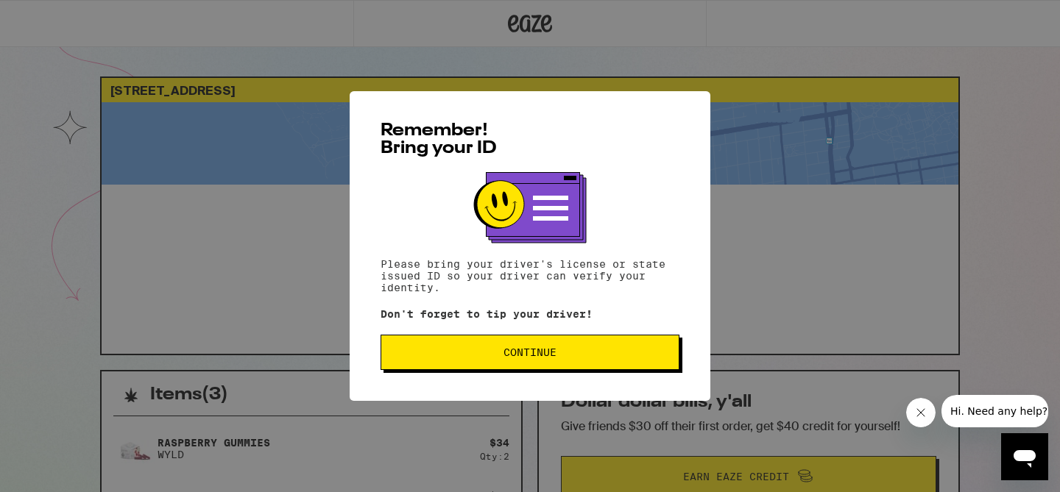
click at [620, 357] on span "Continue" at bounding box center [530, 352] width 274 height 10
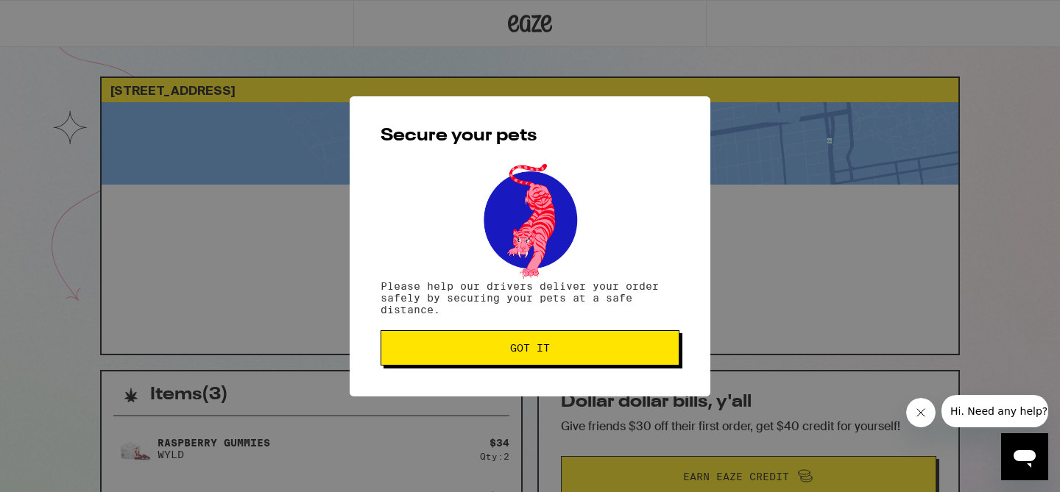
click at [620, 357] on button "Got it" at bounding box center [529, 347] width 299 height 35
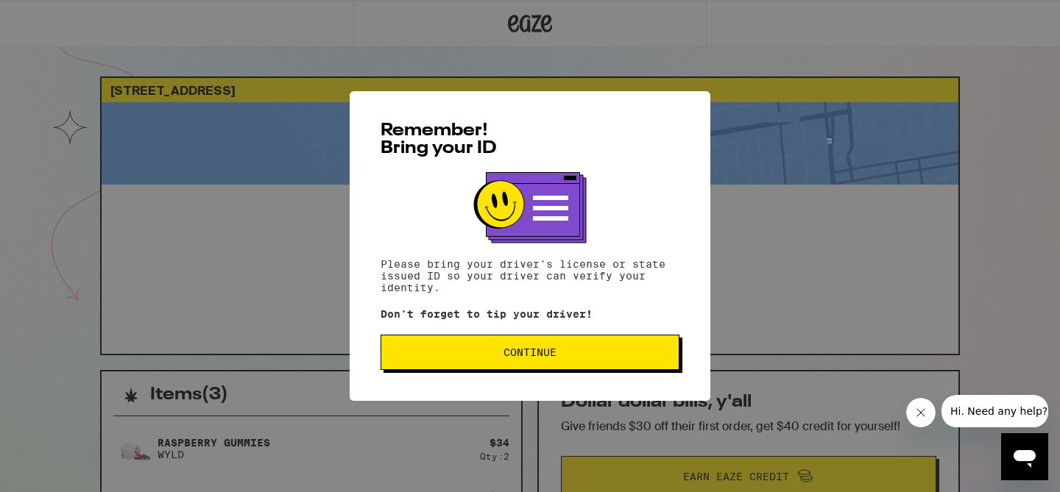
click at [457, 365] on button "Continue" at bounding box center [529, 352] width 299 height 35
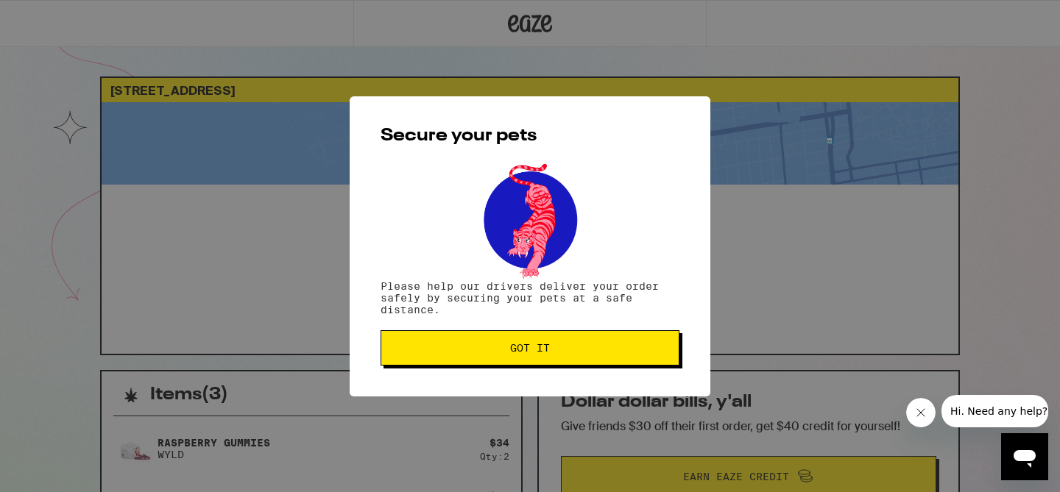
click at [457, 365] on button "Got it" at bounding box center [529, 347] width 299 height 35
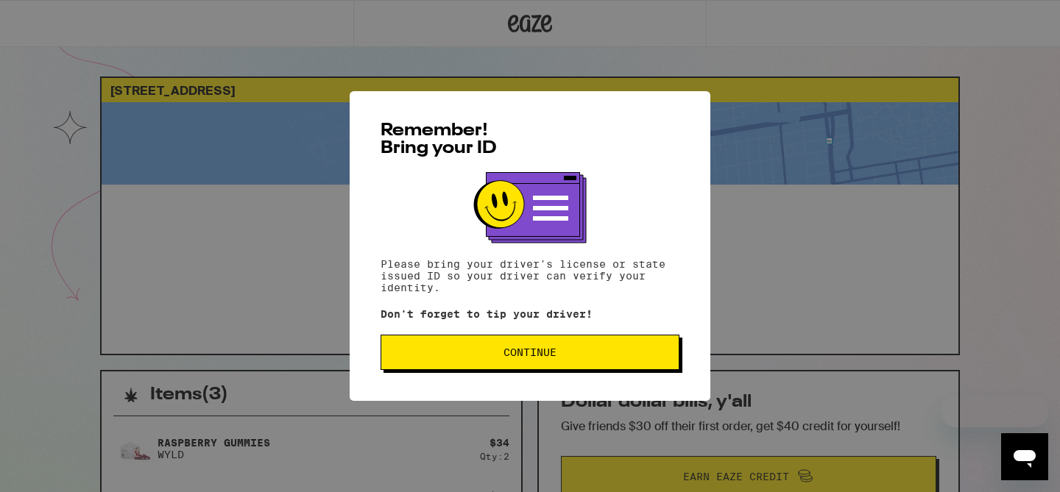
click at [571, 358] on span "Continue" at bounding box center [530, 352] width 274 height 10
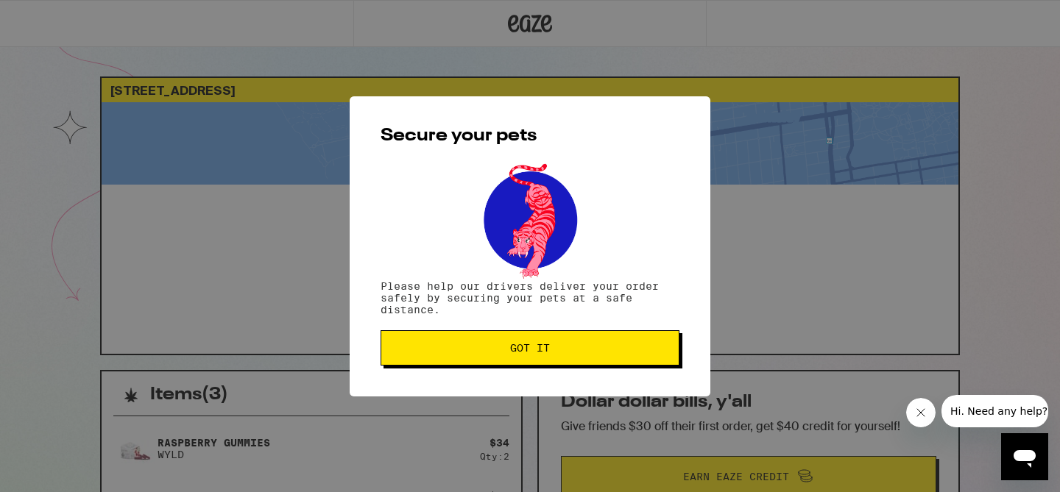
click at [571, 358] on button "Got it" at bounding box center [529, 347] width 299 height 35
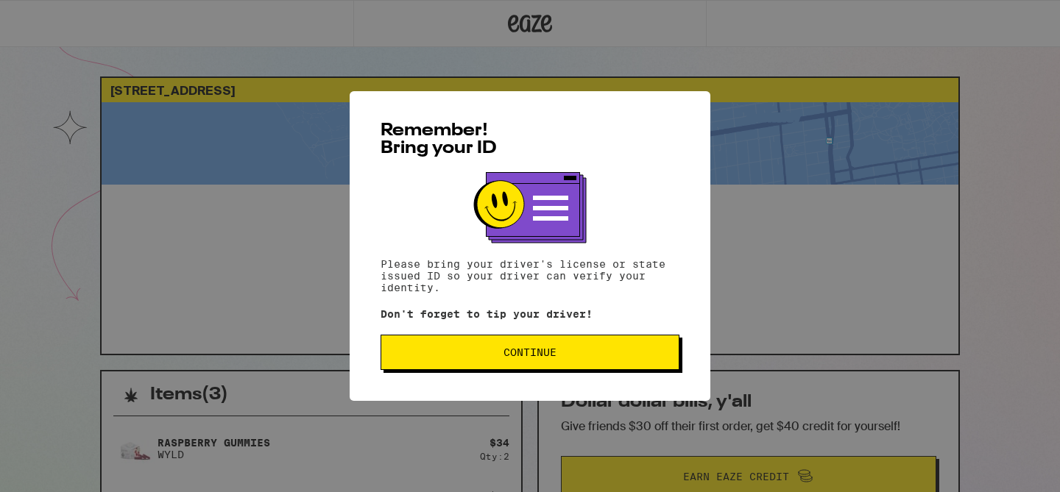
click at [523, 367] on button "Continue" at bounding box center [529, 352] width 299 height 35
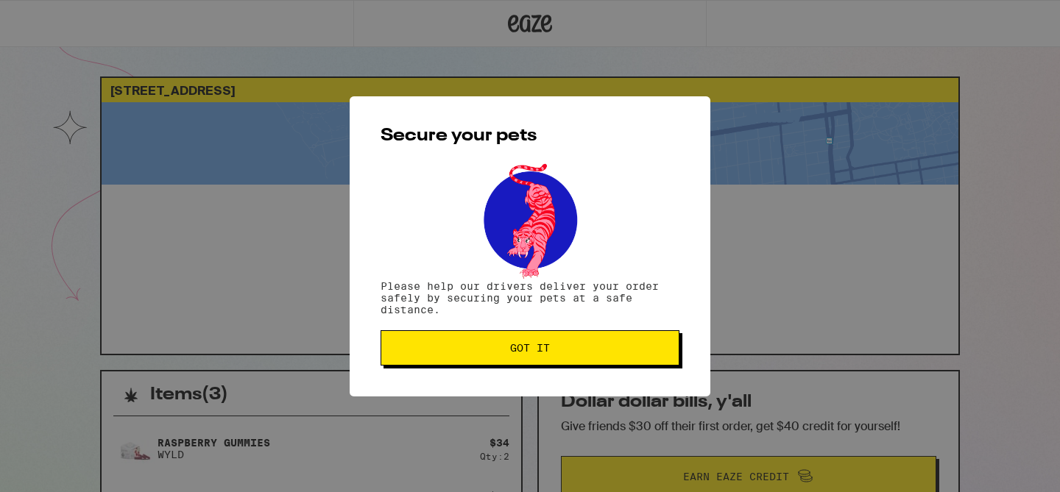
click at [523, 366] on button "Got it" at bounding box center [529, 347] width 299 height 35
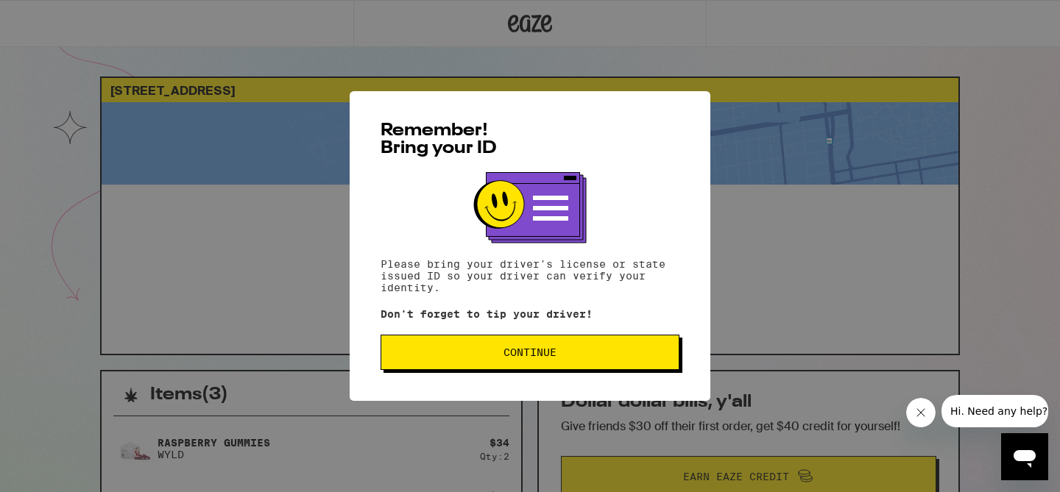
click at [576, 350] on button "Continue" at bounding box center [529, 352] width 299 height 35
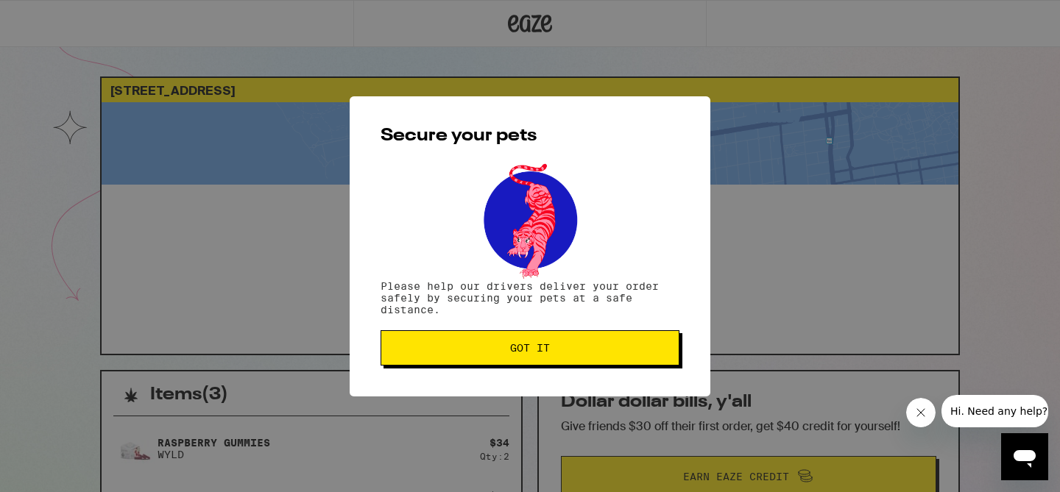
click at [576, 350] on span "Got it" at bounding box center [530, 348] width 274 height 10
